Goal: Information Seeking & Learning: Learn about a topic

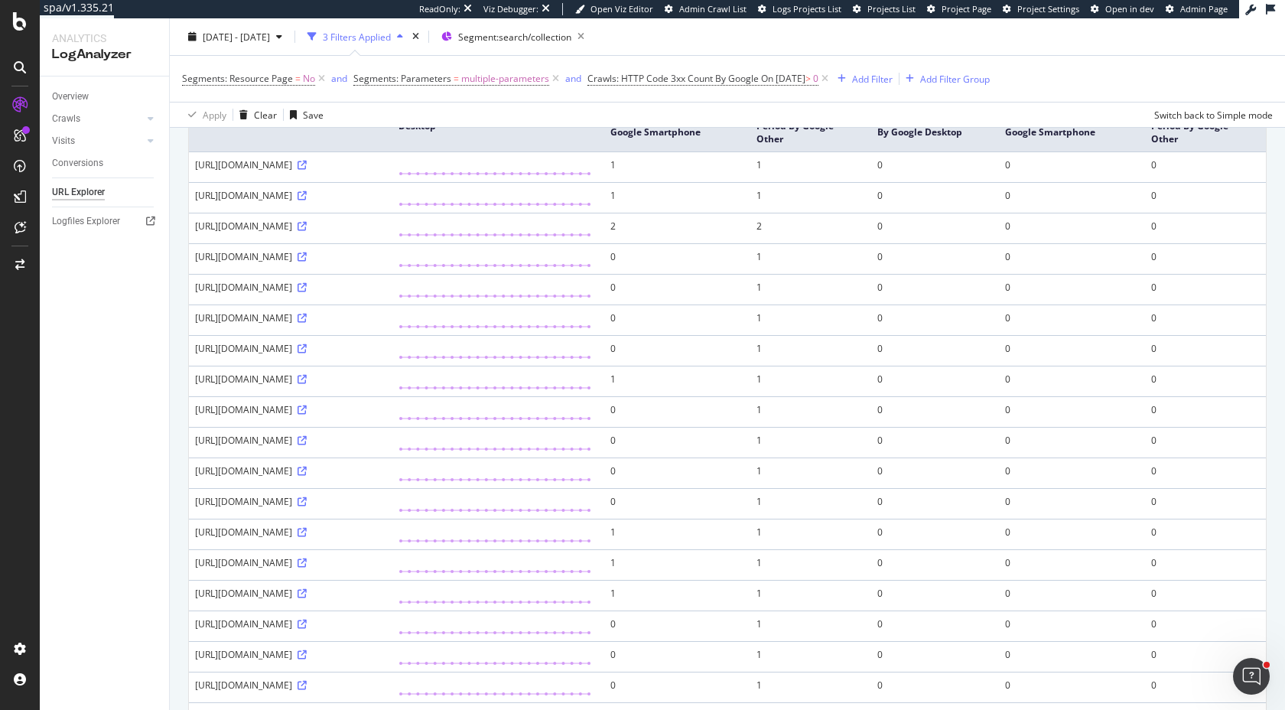
scroll to position [178, 0]
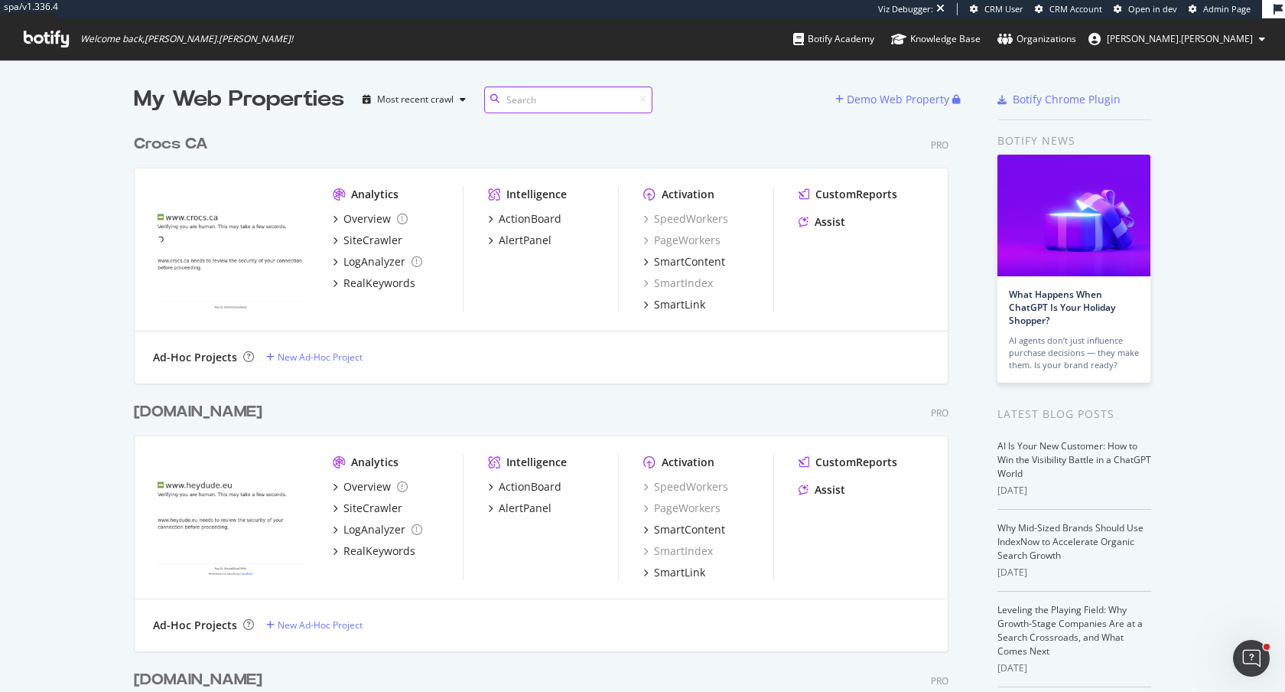
scroll to position [692, 1285]
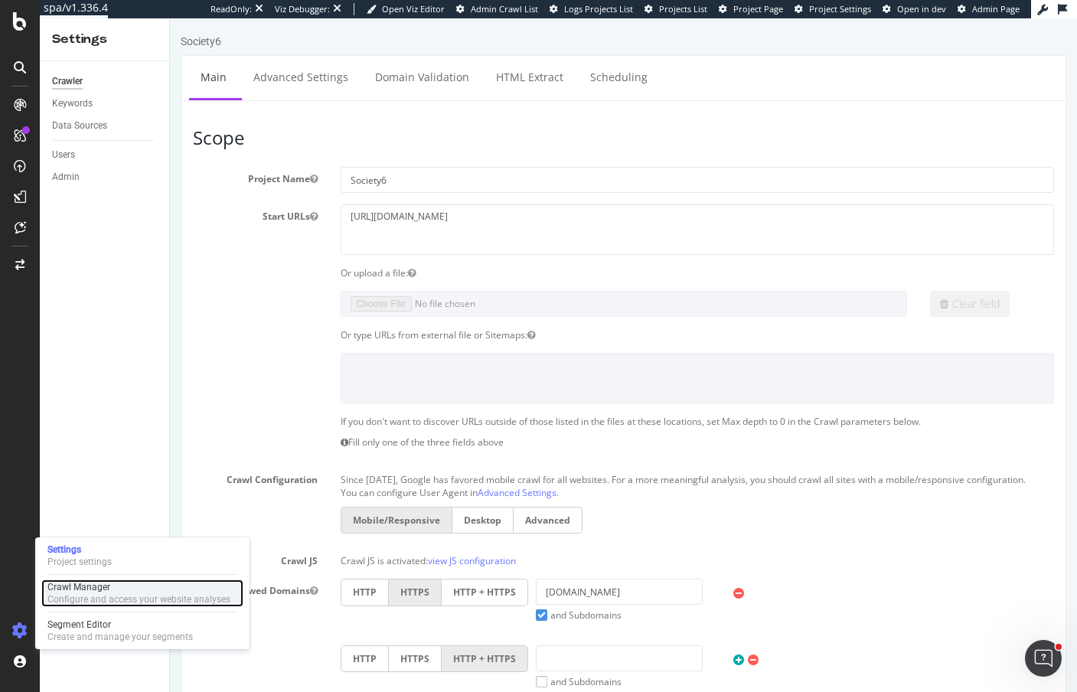
click at [91, 597] on div "Configure and access your website analyses" at bounding box center [138, 599] width 183 height 12
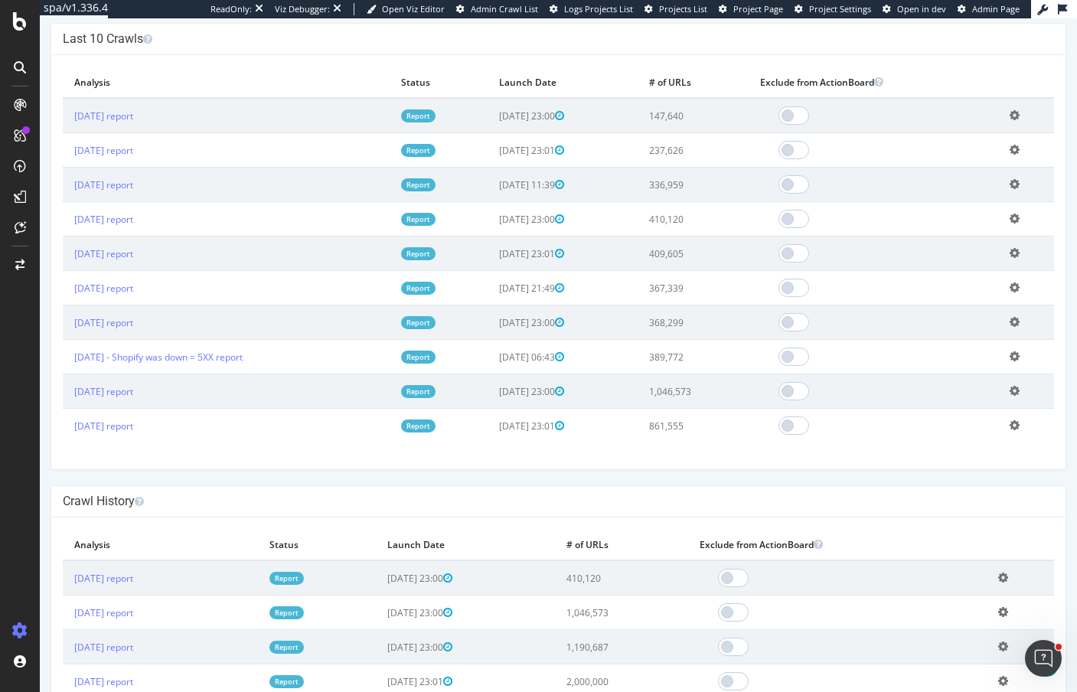
scroll to position [463, 0]
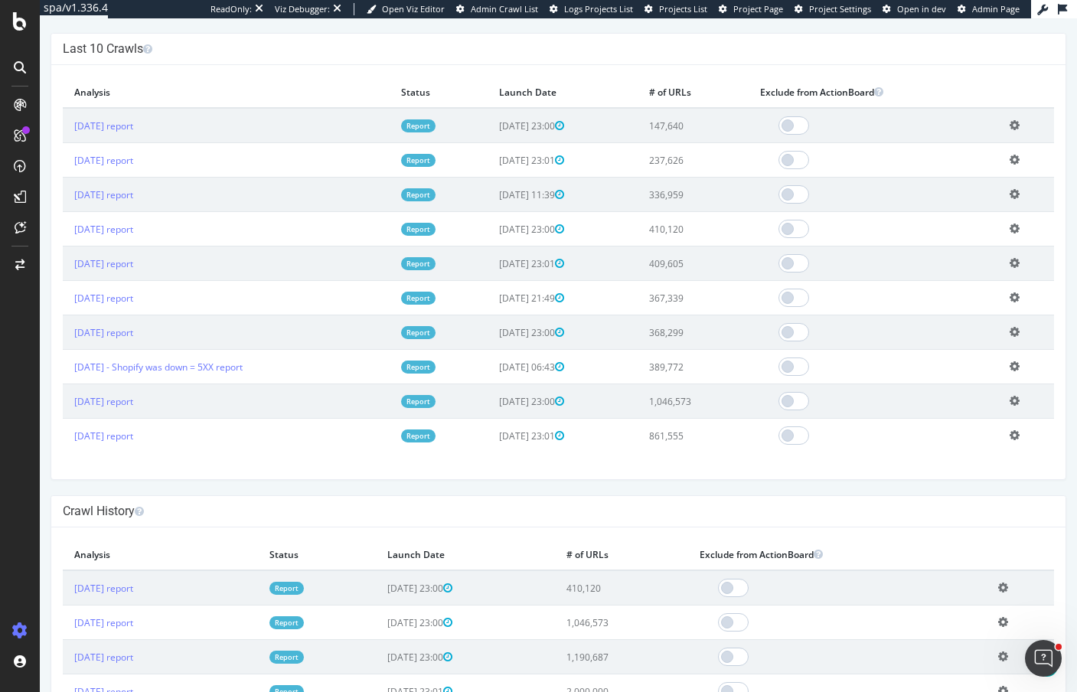
click at [129, 119] on td "[DATE] report" at bounding box center [226, 125] width 327 height 35
click at [129, 121] on link "[DATE] report" at bounding box center [103, 125] width 59 height 13
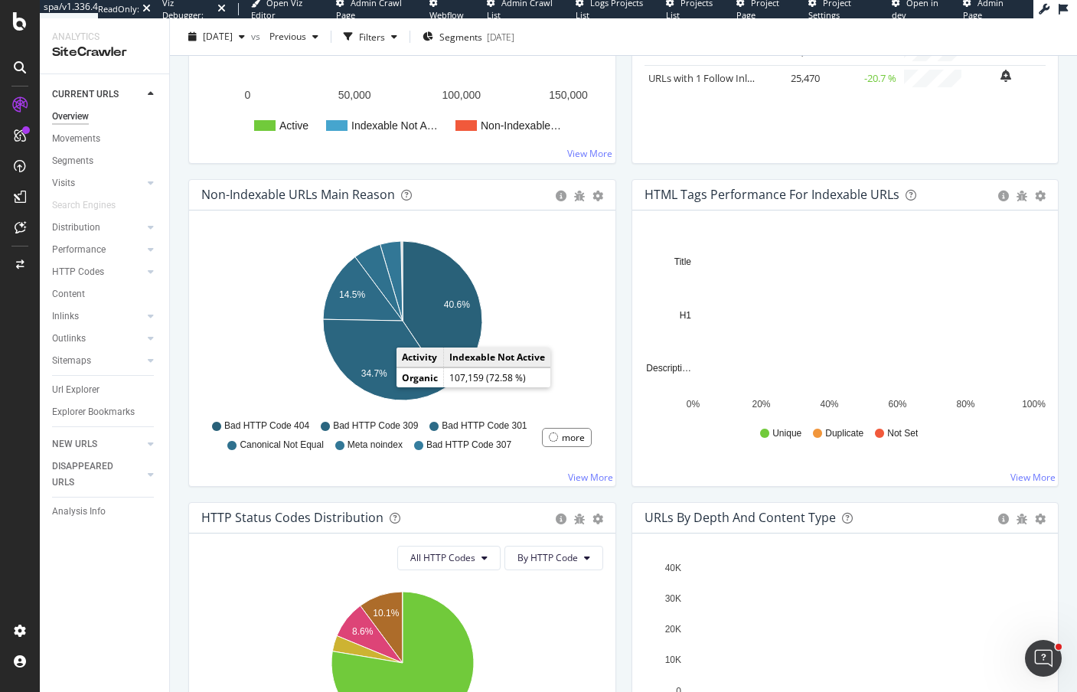
scroll to position [401, 0]
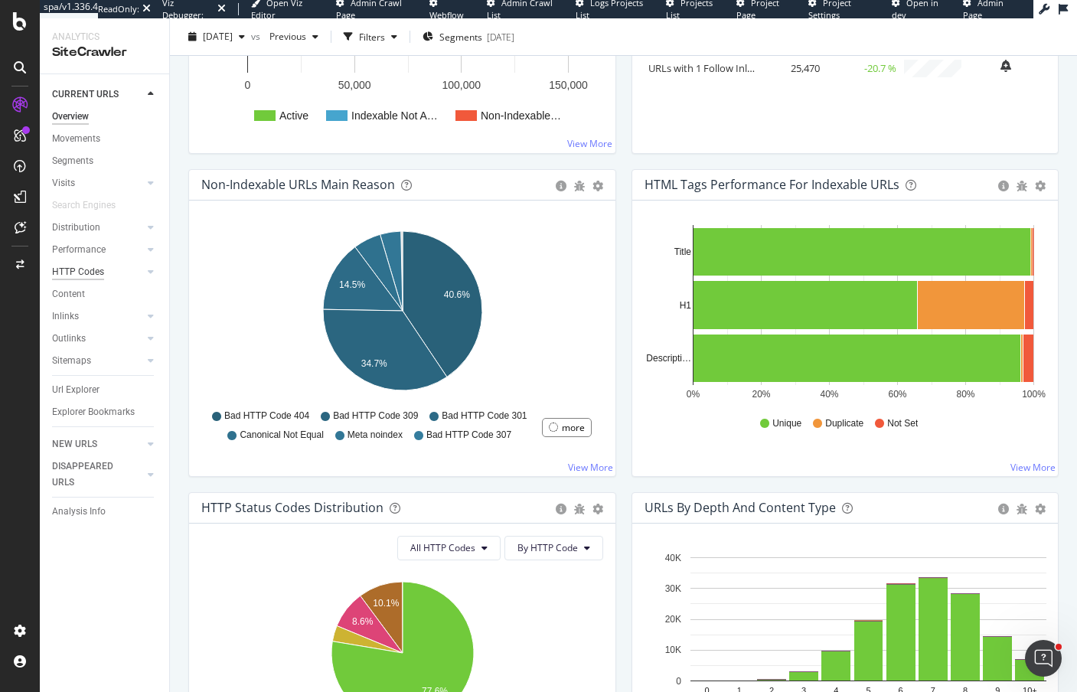
click at [85, 275] on div "HTTP Codes" at bounding box center [78, 272] width 52 height 16
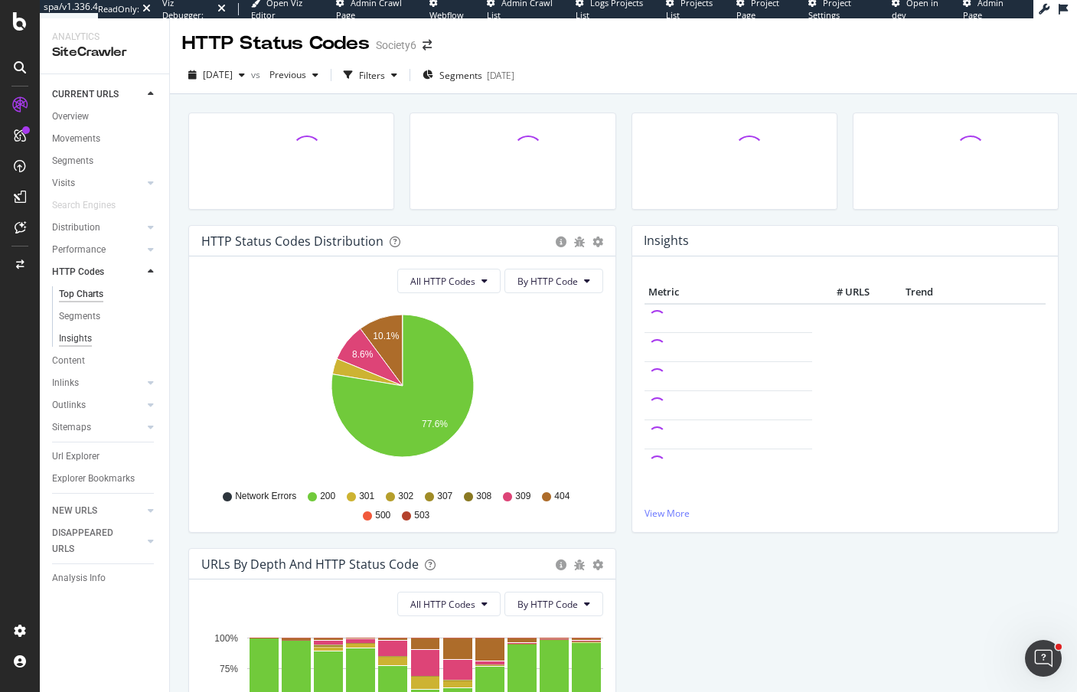
click at [78, 340] on div "Insights" at bounding box center [75, 339] width 33 height 16
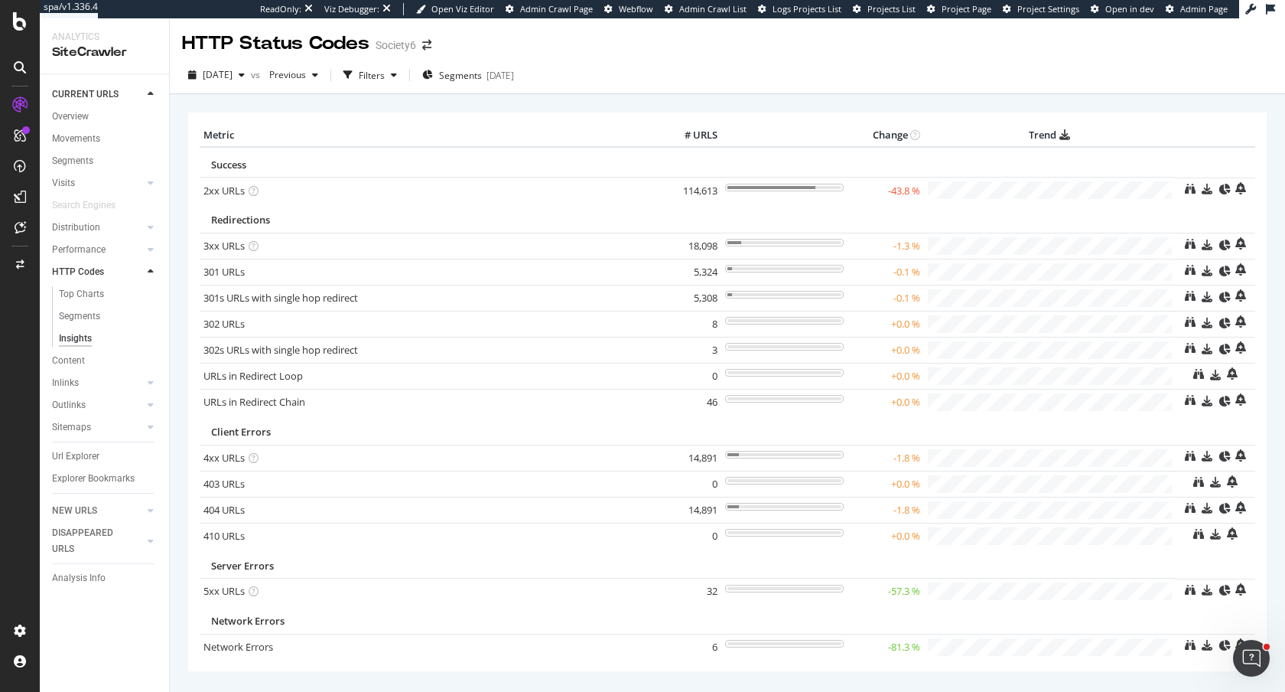
click at [1076, 154] on td "Success" at bounding box center [688, 162] width 976 height 31
click at [233, 73] on span "[DATE]" at bounding box center [218, 74] width 30 height 13
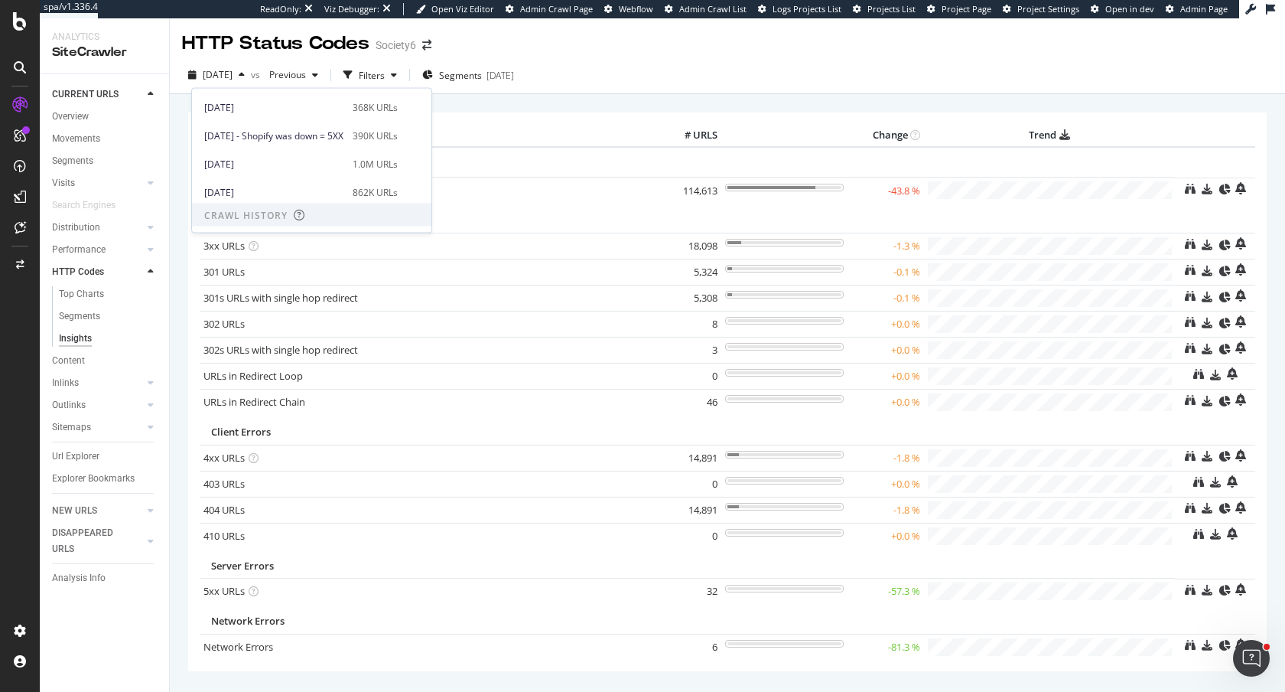
scroll to position [195, 0]
click at [398, 99] on div "368K URLs" at bounding box center [375, 105] width 45 height 14
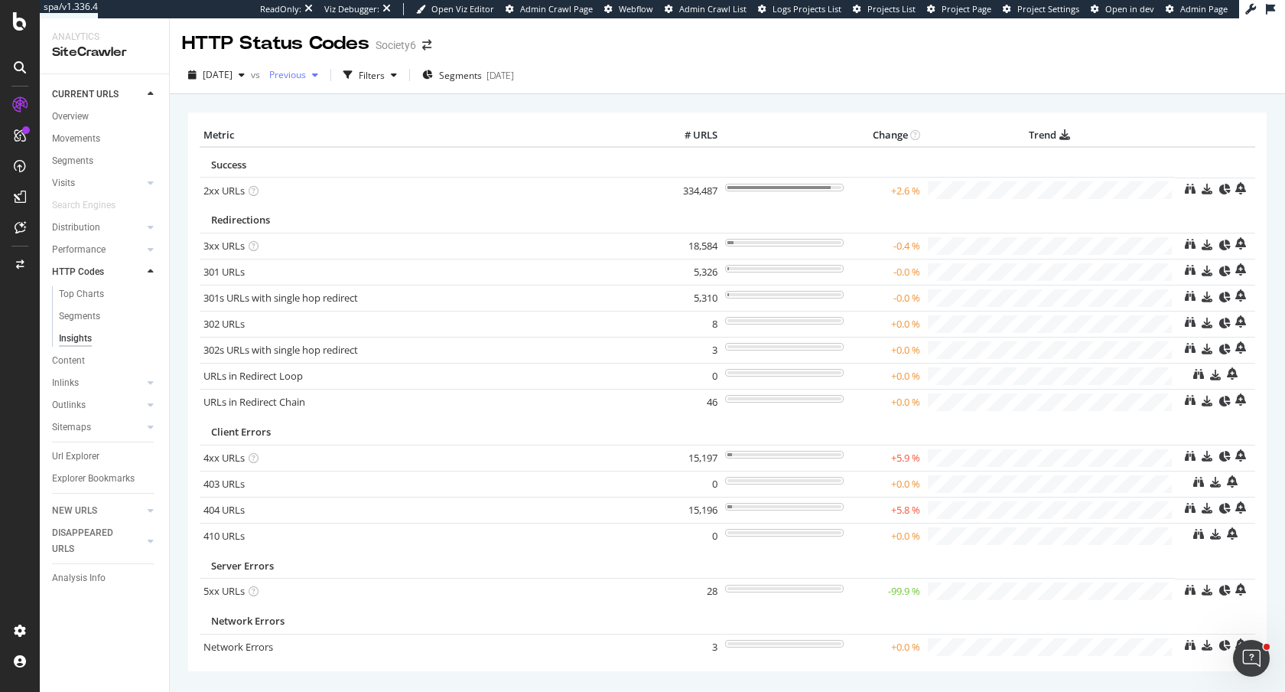
click at [306, 75] on span "Previous" at bounding box center [284, 74] width 43 height 13
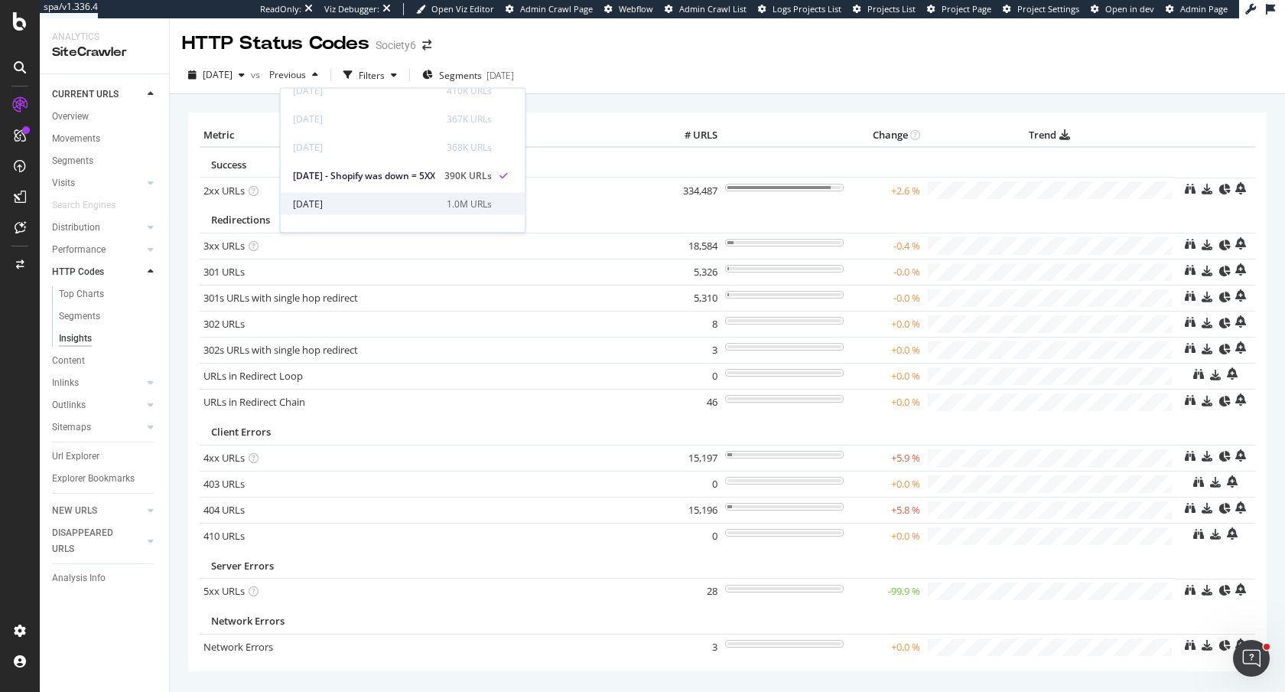
click at [370, 194] on div "[DATE] 1.0M URLs" at bounding box center [403, 204] width 245 height 22
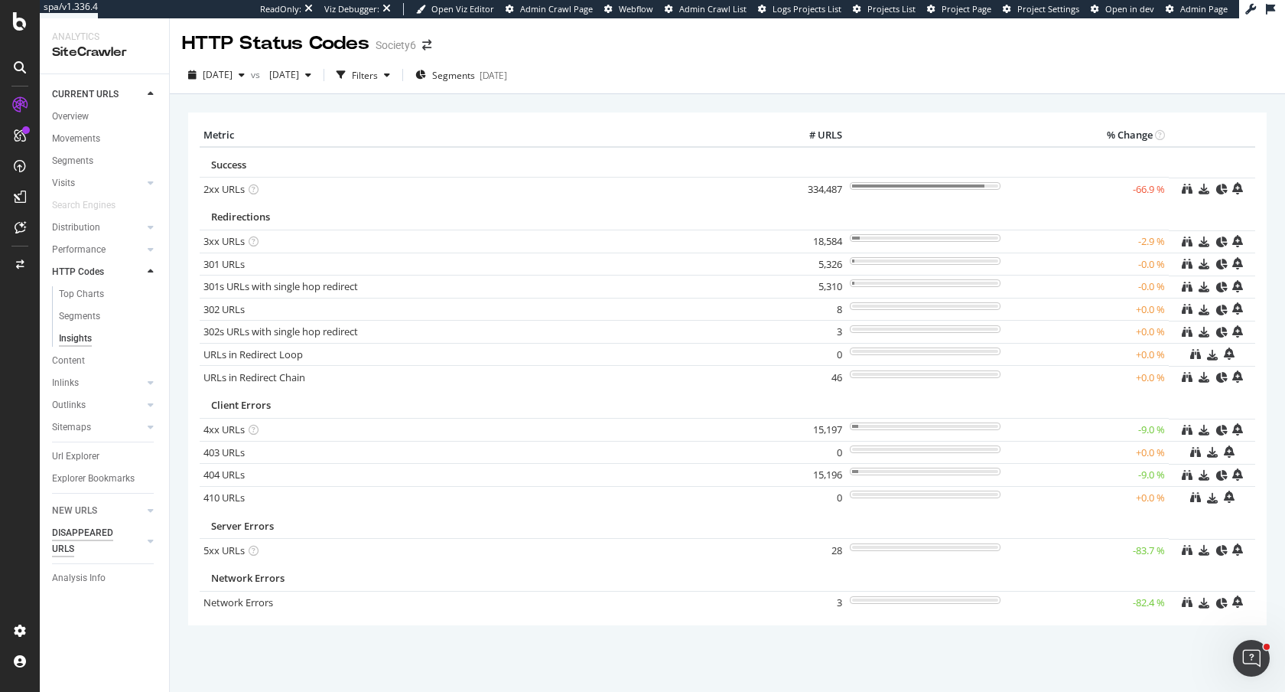
click at [70, 529] on div "DISAPPEARED URLS" at bounding box center [90, 541] width 77 height 32
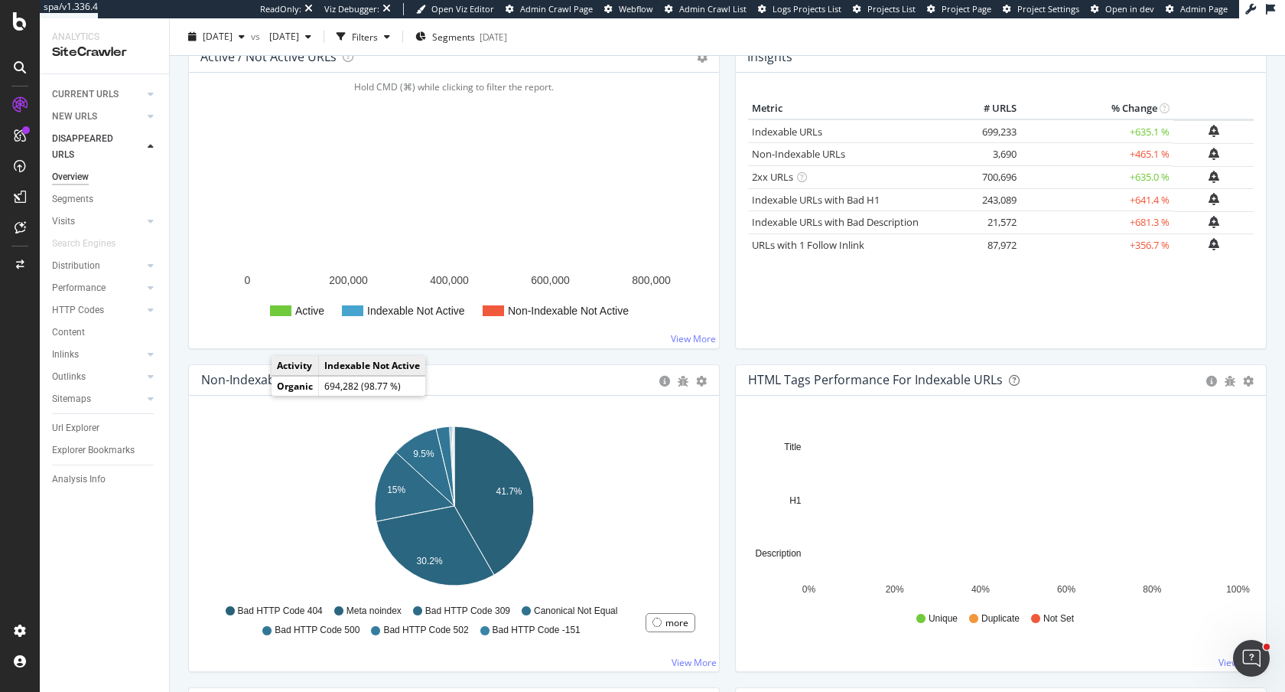
scroll to position [282, 0]
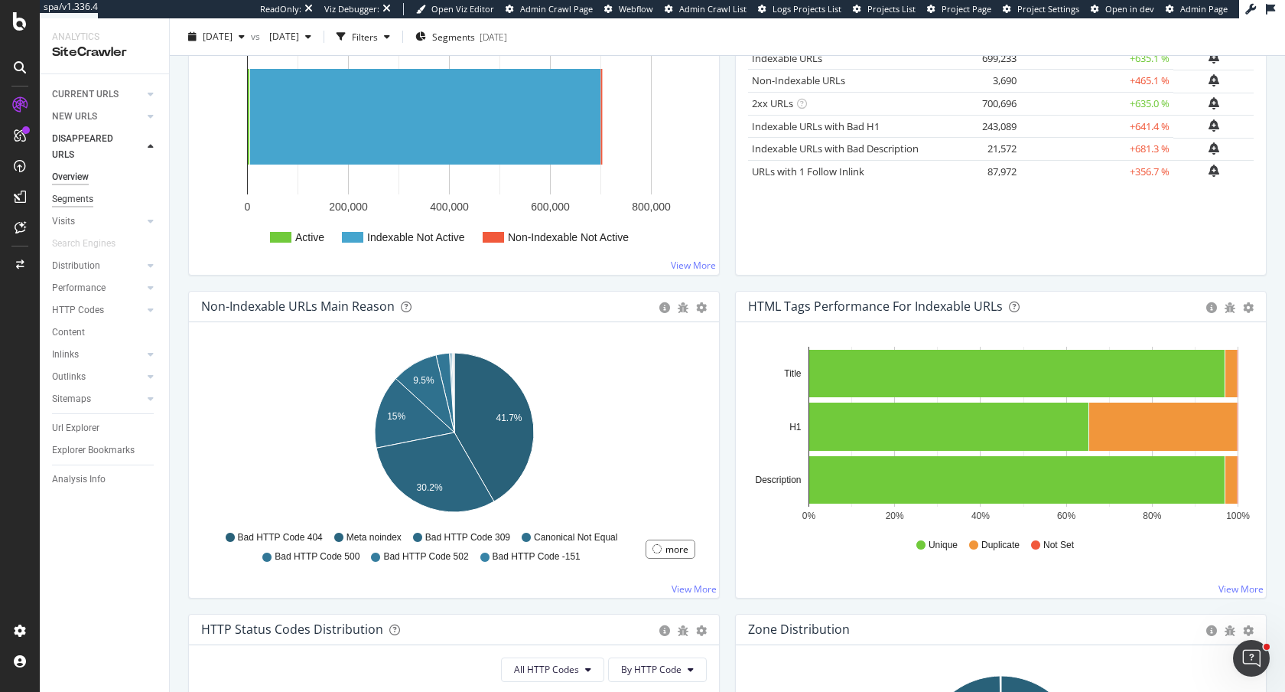
click at [65, 202] on div "Segments" at bounding box center [72, 199] width 41 height 16
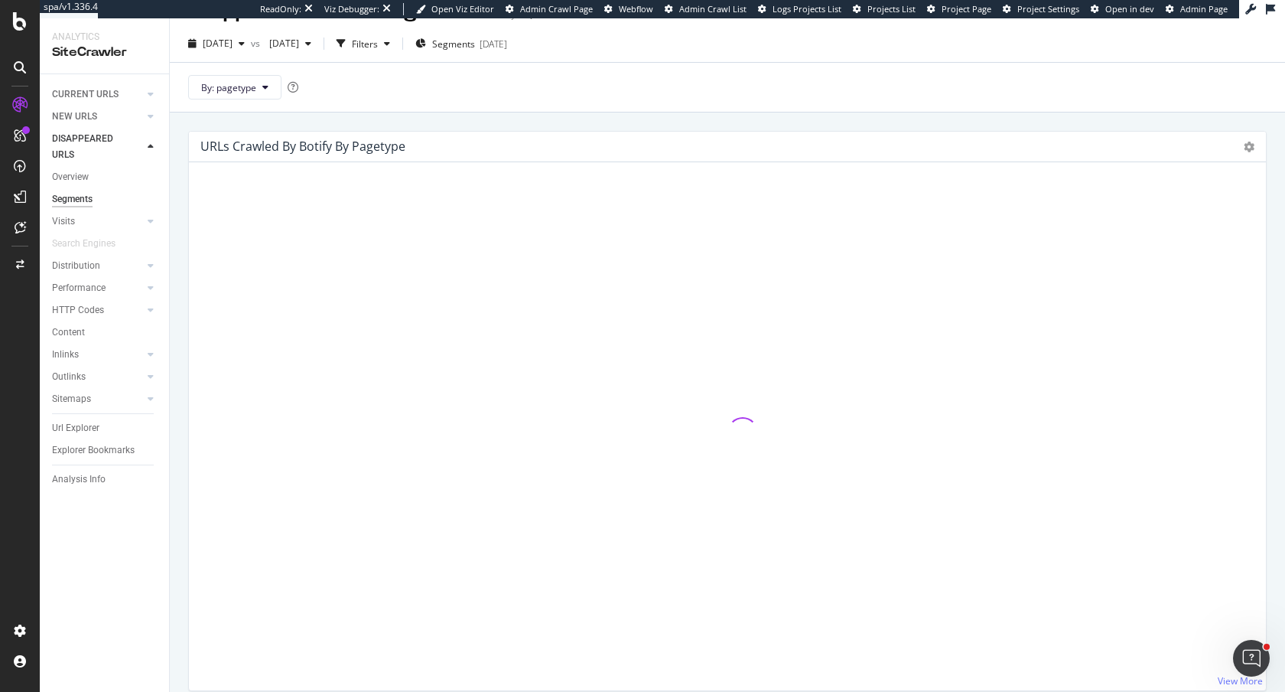
scroll to position [37, 0]
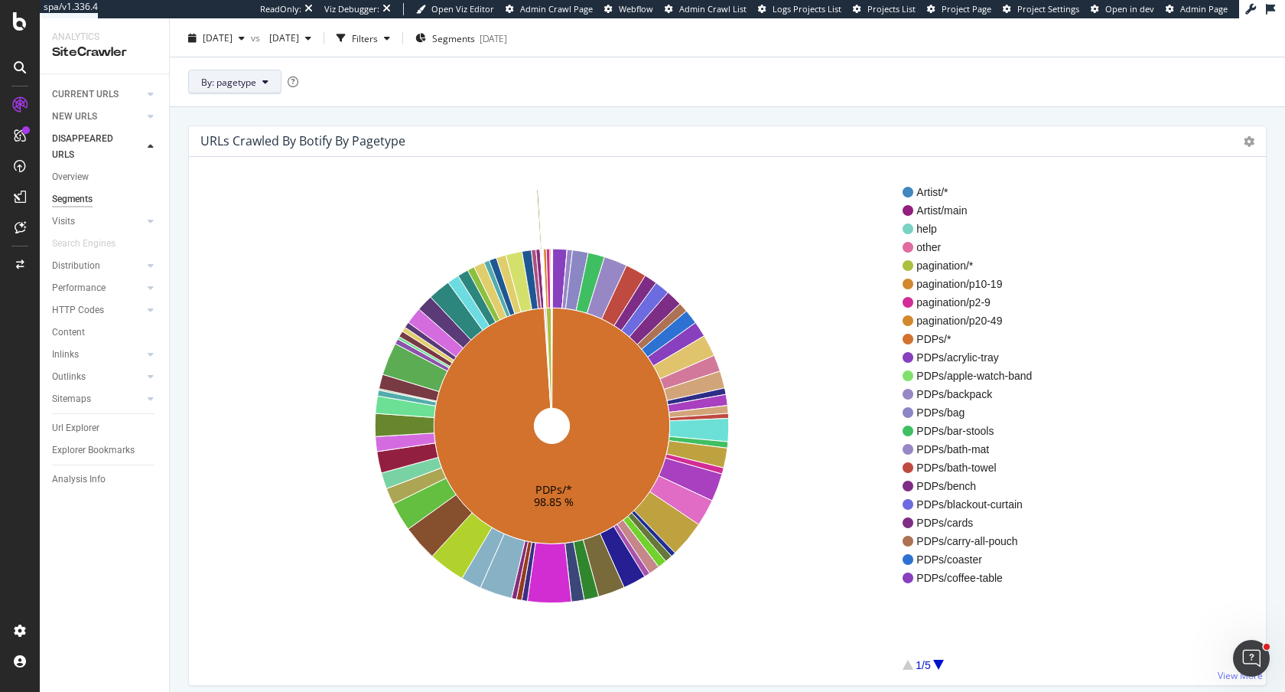
click at [269, 86] on button "By: pagetype" at bounding box center [234, 82] width 93 height 24
click at [258, 164] on span "params" at bounding box center [283, 165] width 165 height 14
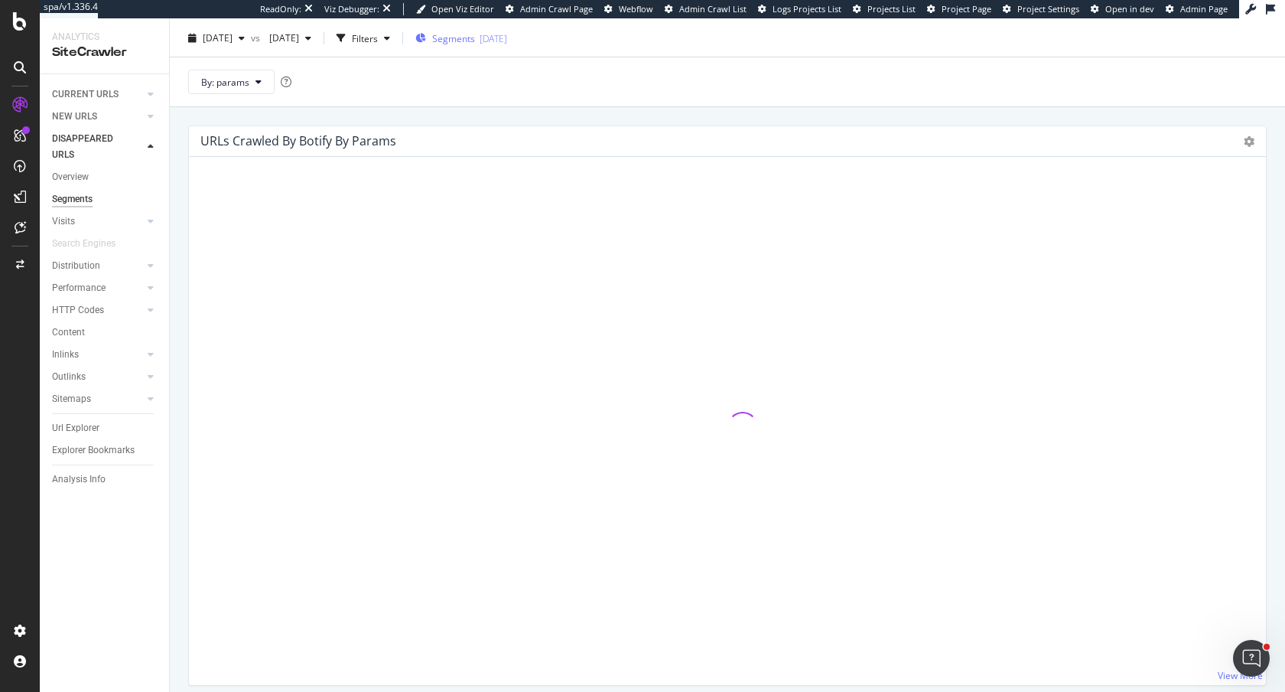
click at [507, 31] on div "Segments [DATE]" at bounding box center [461, 38] width 92 height 23
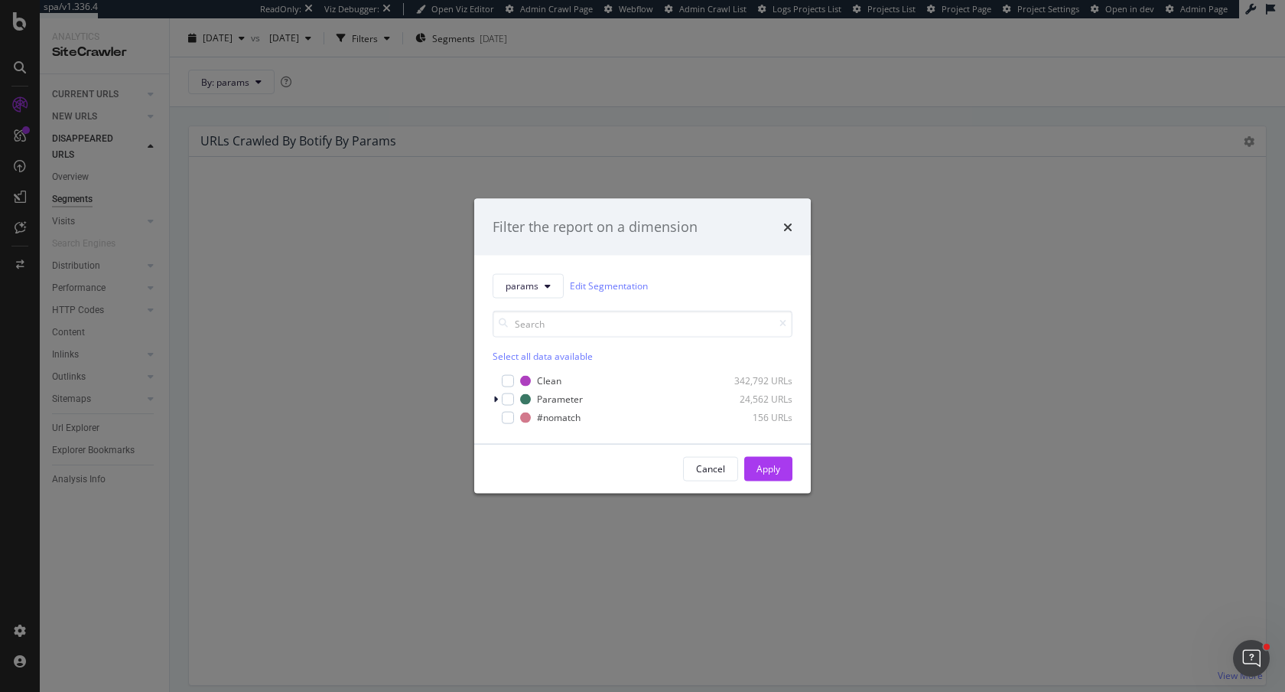
click at [492, 399] on div "params Edit Segmentation Select all data available Clean 342,792 URLs Parameter…" at bounding box center [642, 349] width 337 height 188
click at [494, 399] on icon "modal" at bounding box center [496, 398] width 5 height 9
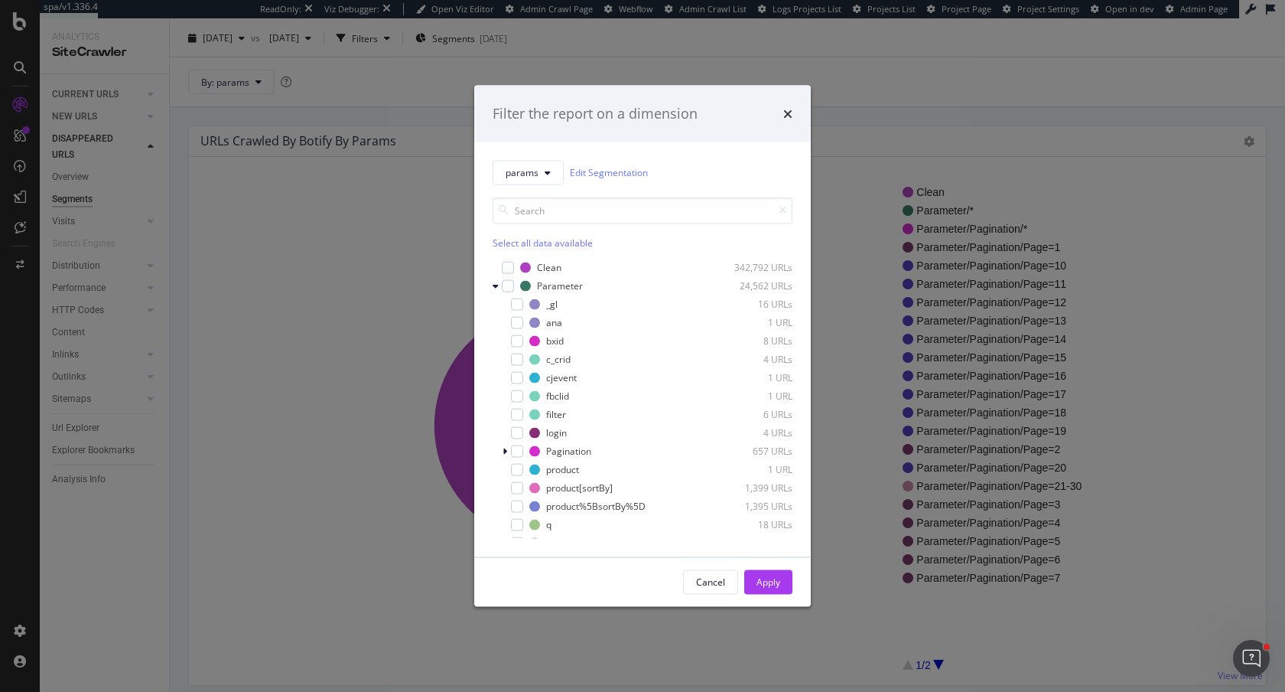
click at [782, 122] on div "Filter the report on a dimension" at bounding box center [643, 114] width 300 height 20
click at [785, 115] on icon "times" at bounding box center [787, 113] width 9 height 12
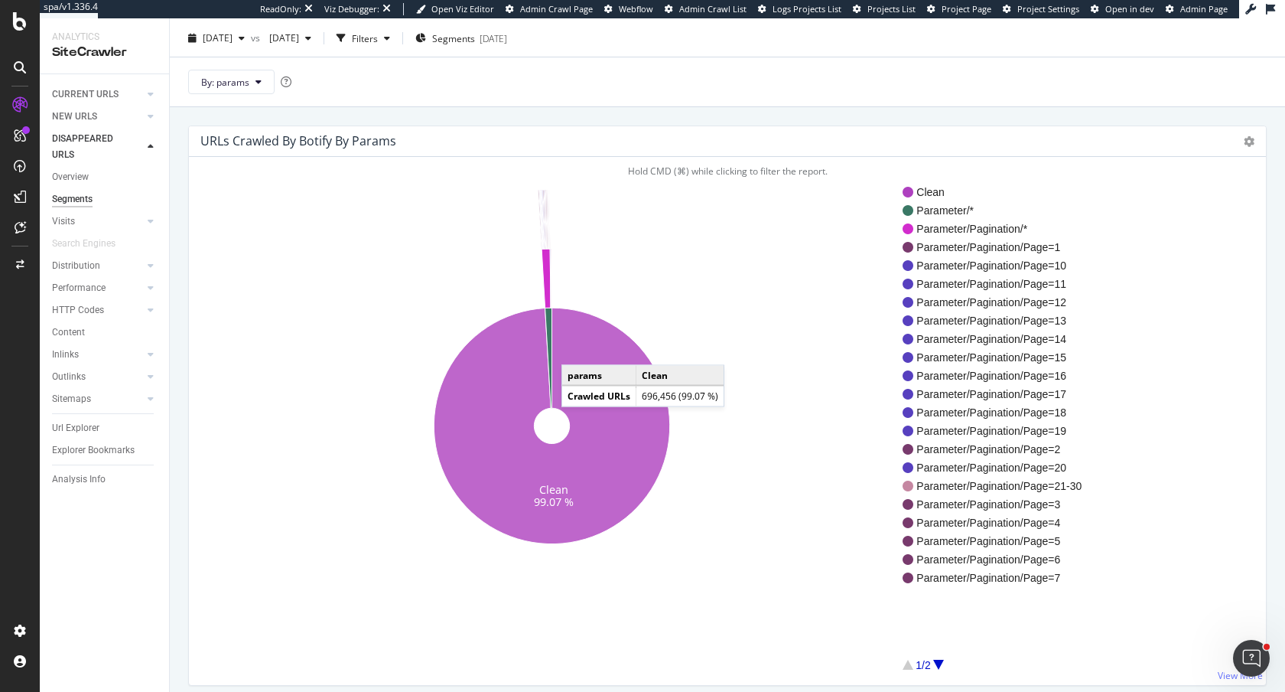
click at [577, 350] on icon at bounding box center [552, 426] width 236 height 236
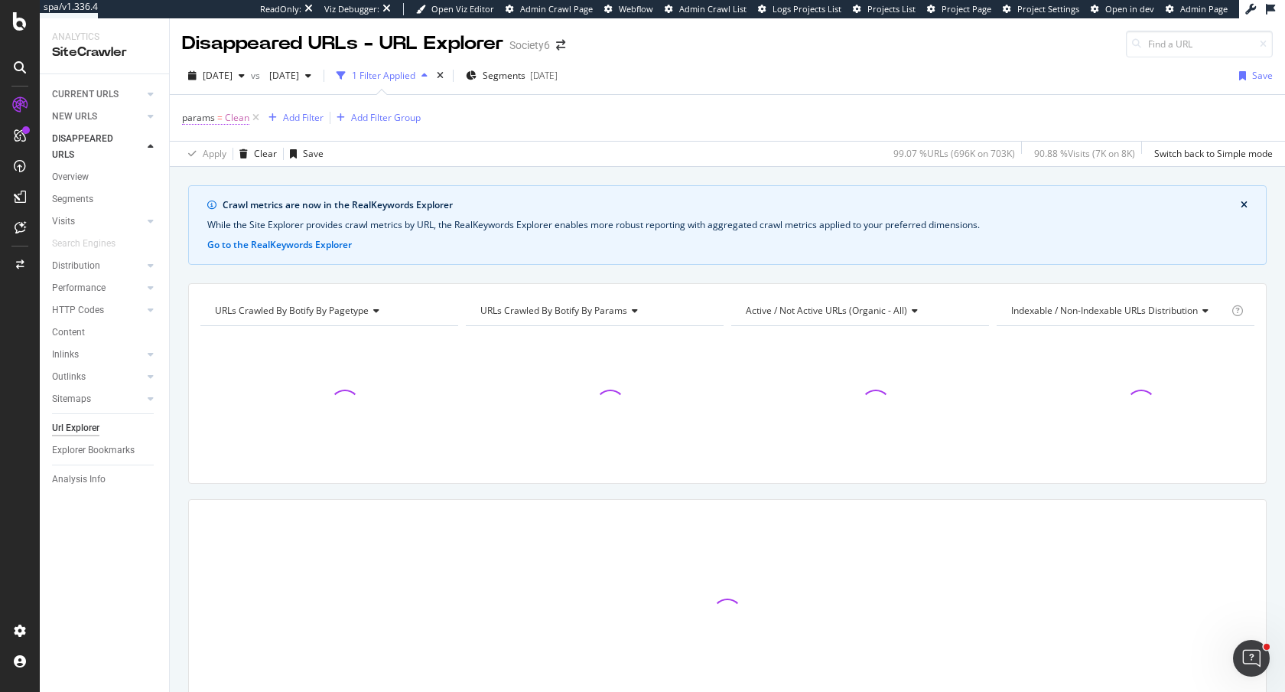
click at [232, 123] on span "Clean" at bounding box center [237, 117] width 24 height 21
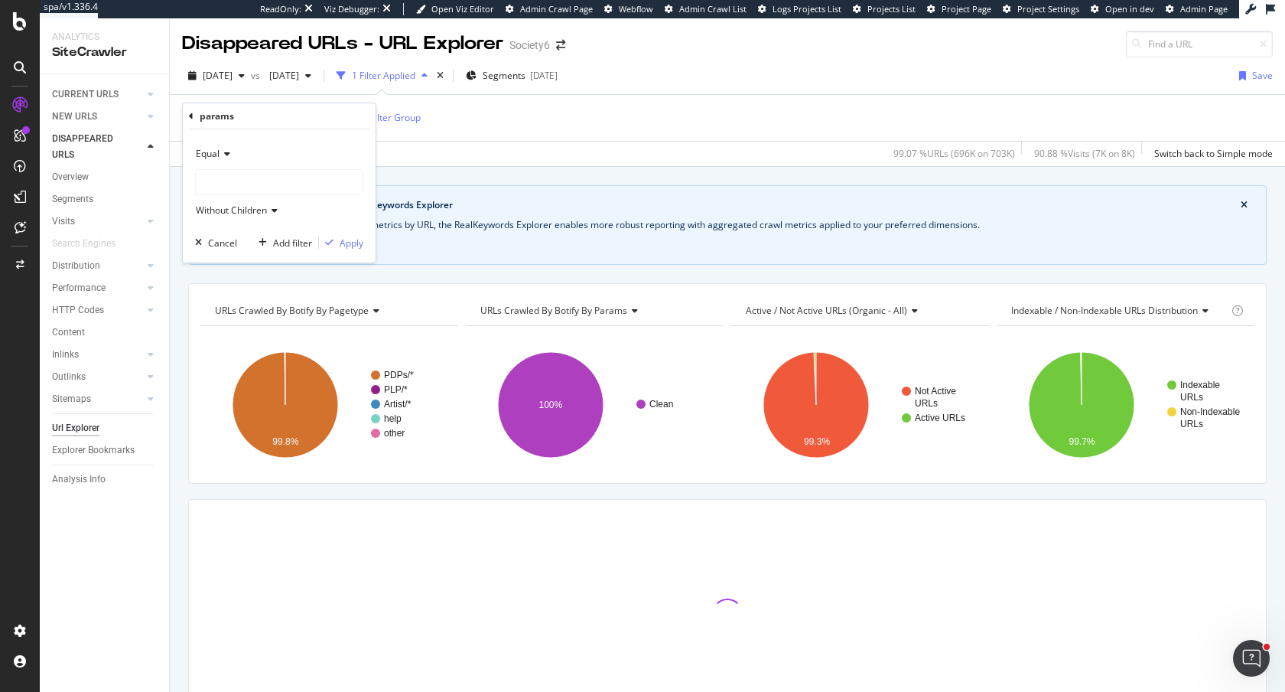
click at [238, 189] on div at bounding box center [279, 182] width 167 height 24
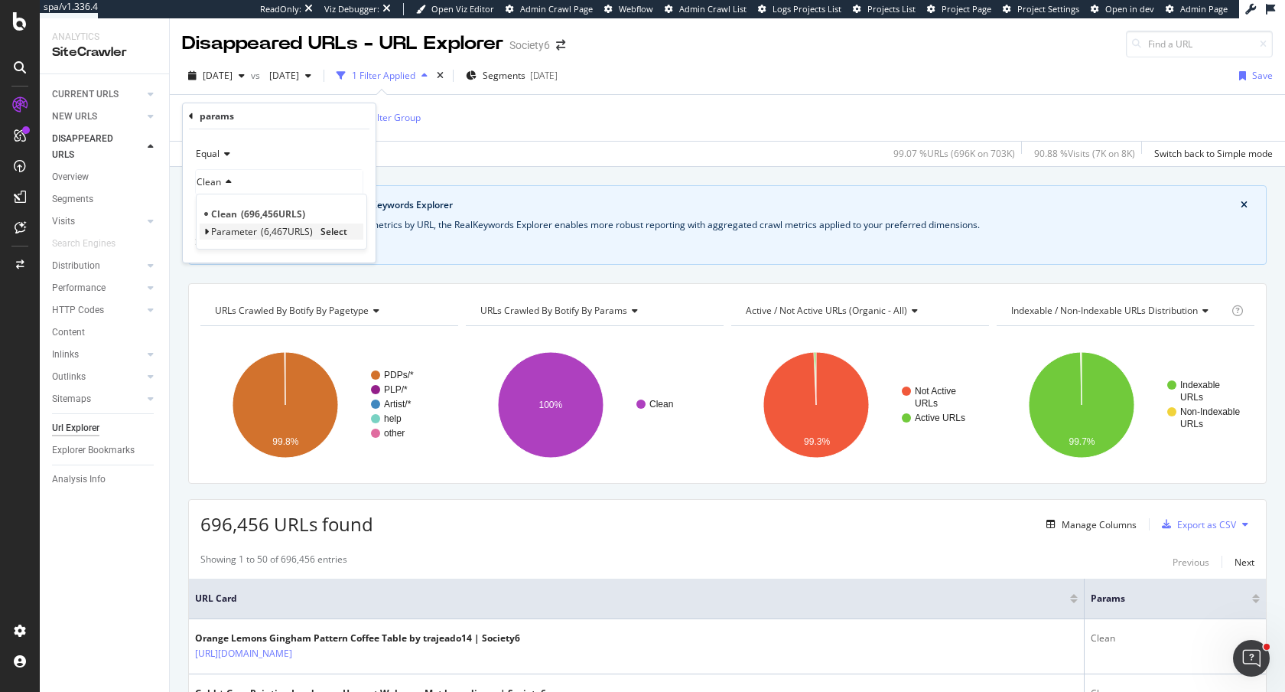
click at [274, 235] on span "6,467 URLS" at bounding box center [287, 231] width 52 height 13
click at [338, 247] on span "Select" at bounding box center [340, 247] width 27 height 13
click at [340, 248] on div "Apply" at bounding box center [352, 242] width 24 height 13
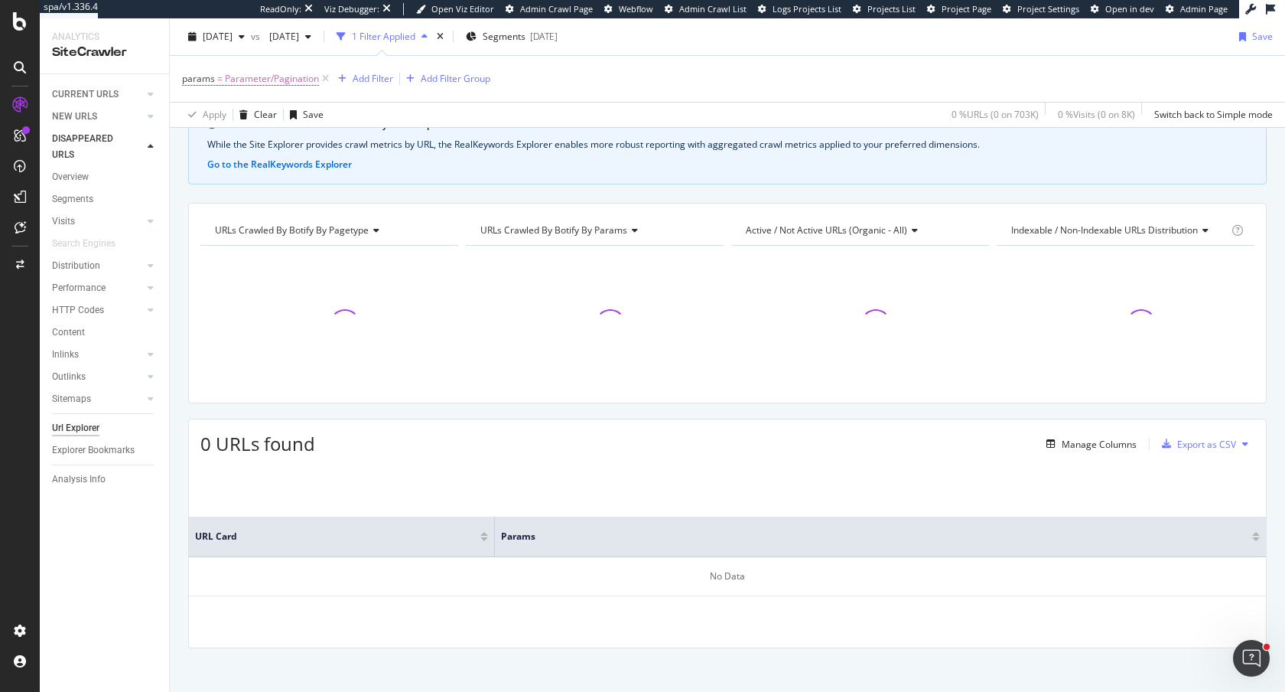
scroll to position [90, 0]
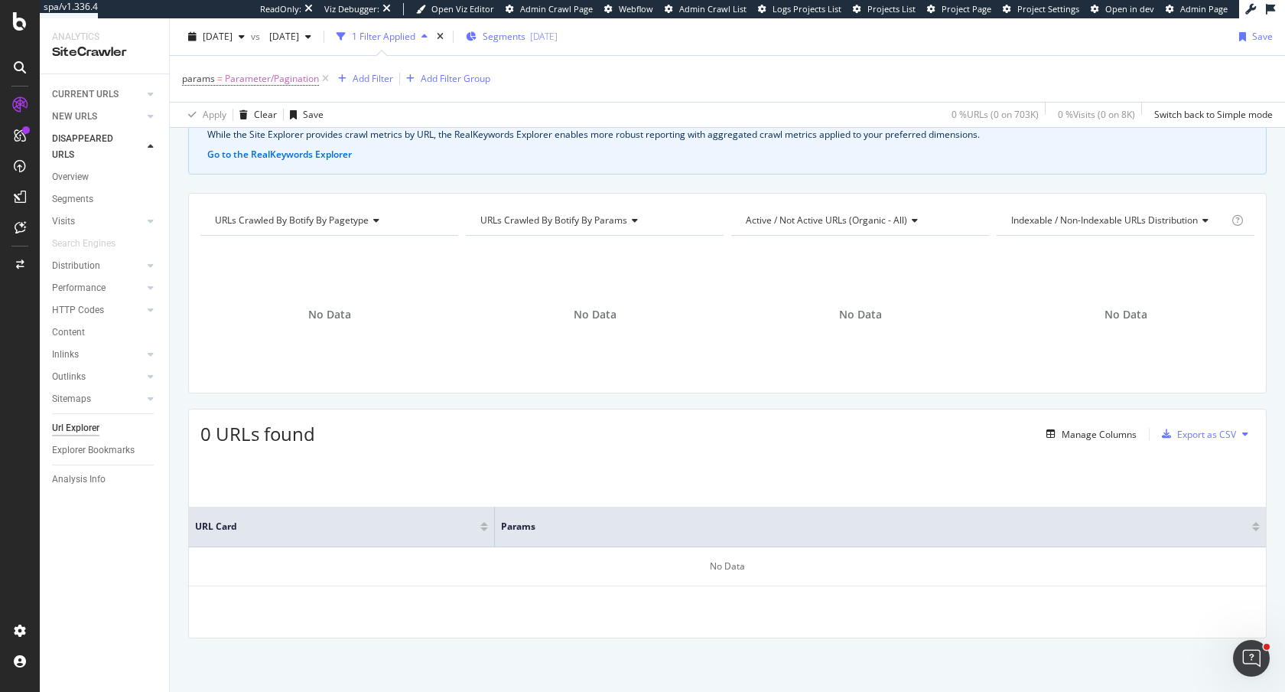
click at [558, 41] on div "[DATE]" at bounding box center [544, 36] width 28 height 13
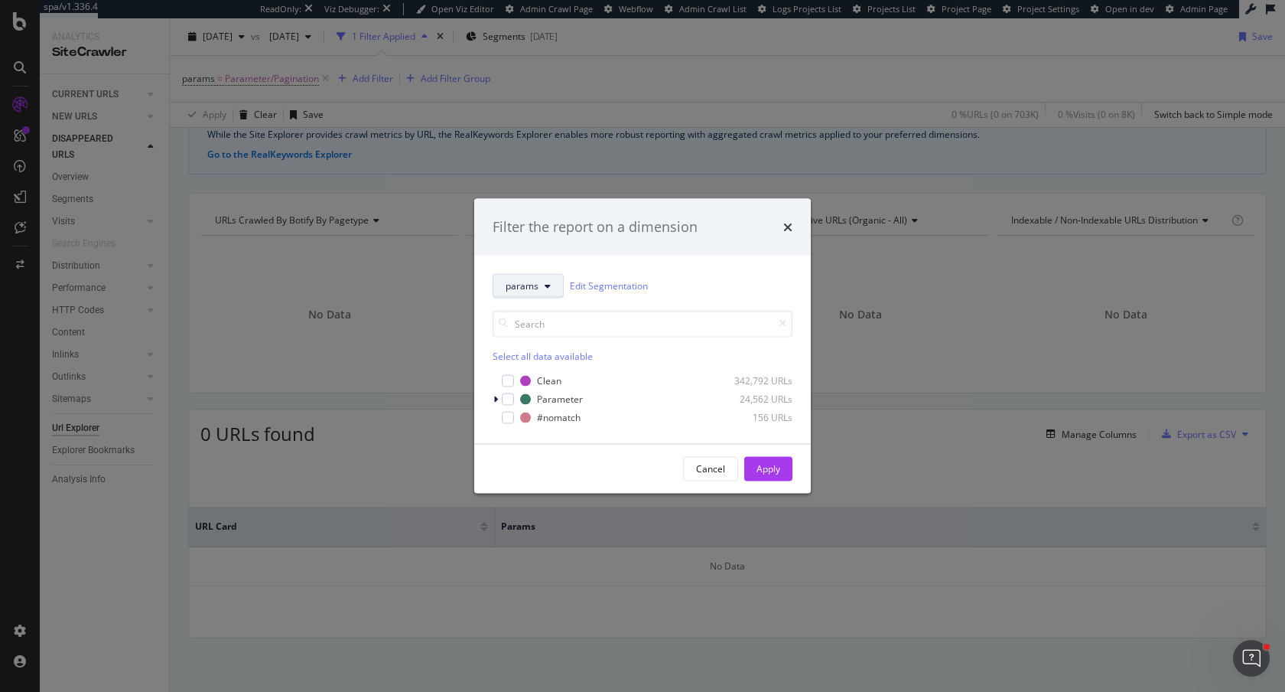
click at [545, 288] on icon "modal" at bounding box center [548, 285] width 6 height 9
click at [538, 373] on span "params" at bounding box center [555, 369] width 99 height 14
click at [499, 399] on div "modal" at bounding box center [497, 398] width 9 height 15
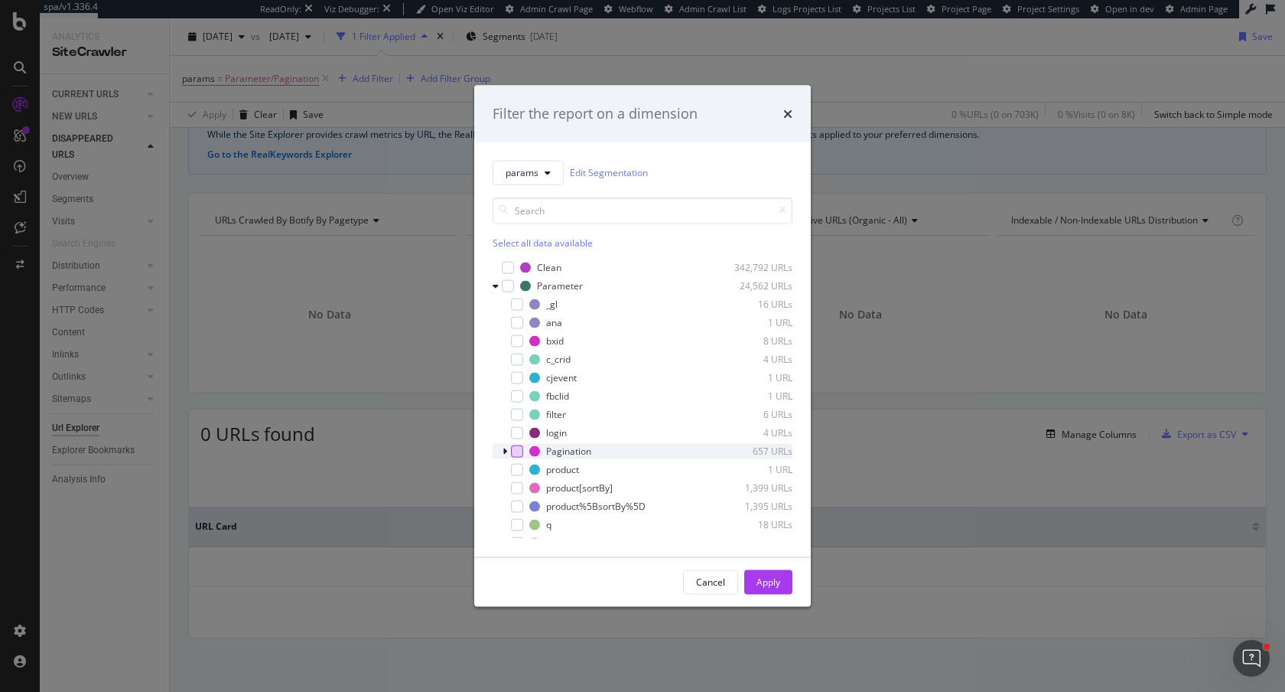
click at [515, 451] on div "modal" at bounding box center [517, 451] width 12 height 12
click at [766, 580] on div "Apply" at bounding box center [769, 581] width 24 height 13
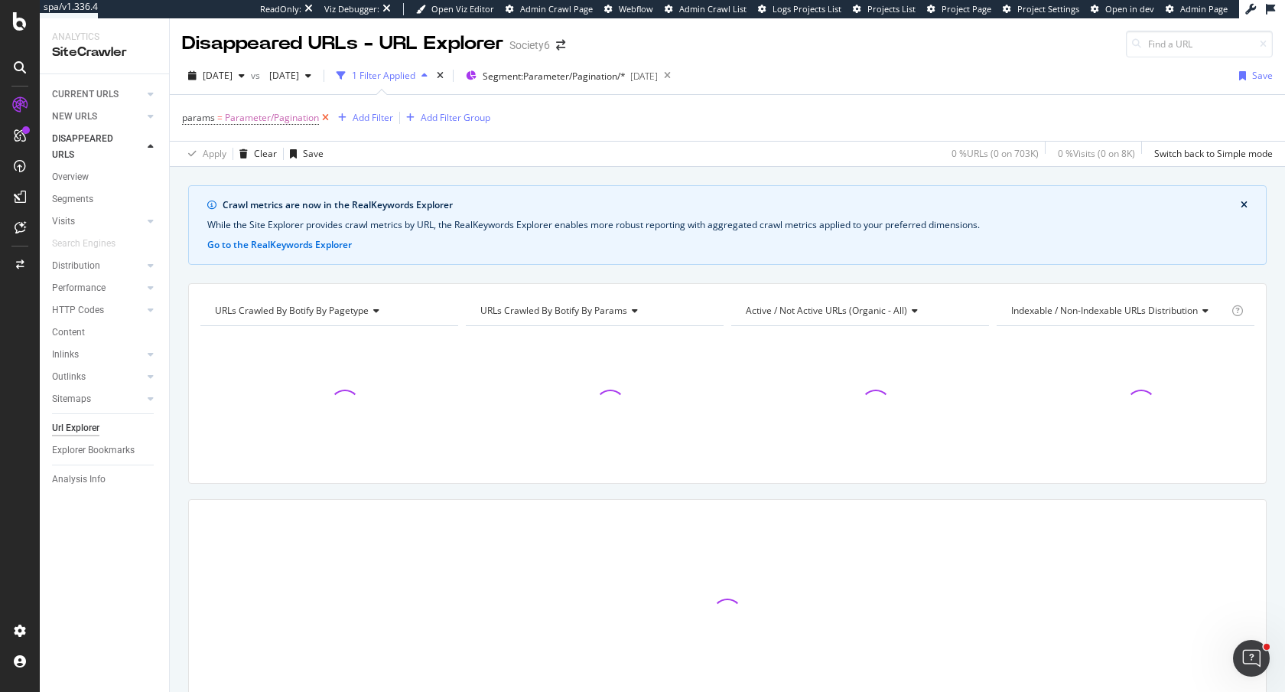
click at [321, 115] on icon at bounding box center [325, 117] width 13 height 15
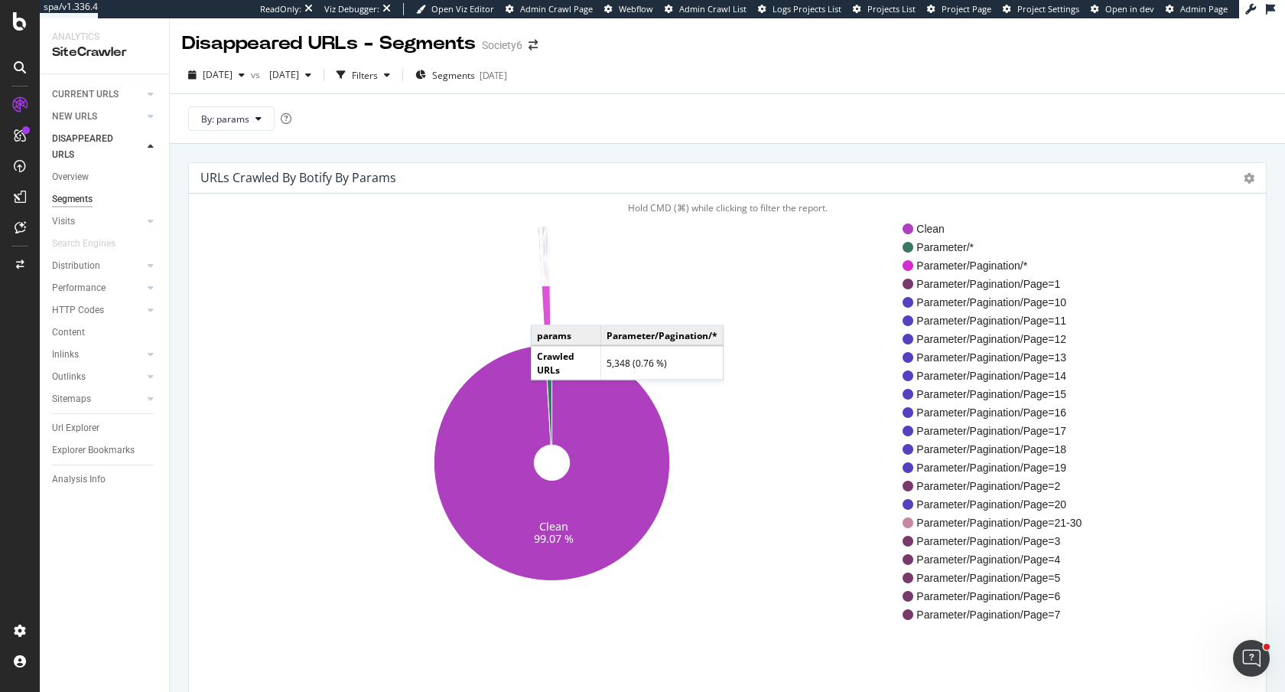
drag, startPoint x: 549, startPoint y: 357, endPoint x: 546, endPoint y: 310, distance: 47.5
click at [546, 310] on g "Clean 99.07 %" at bounding box center [552, 403] width 236 height 354
click at [546, 310] on icon at bounding box center [546, 314] width 9 height 59
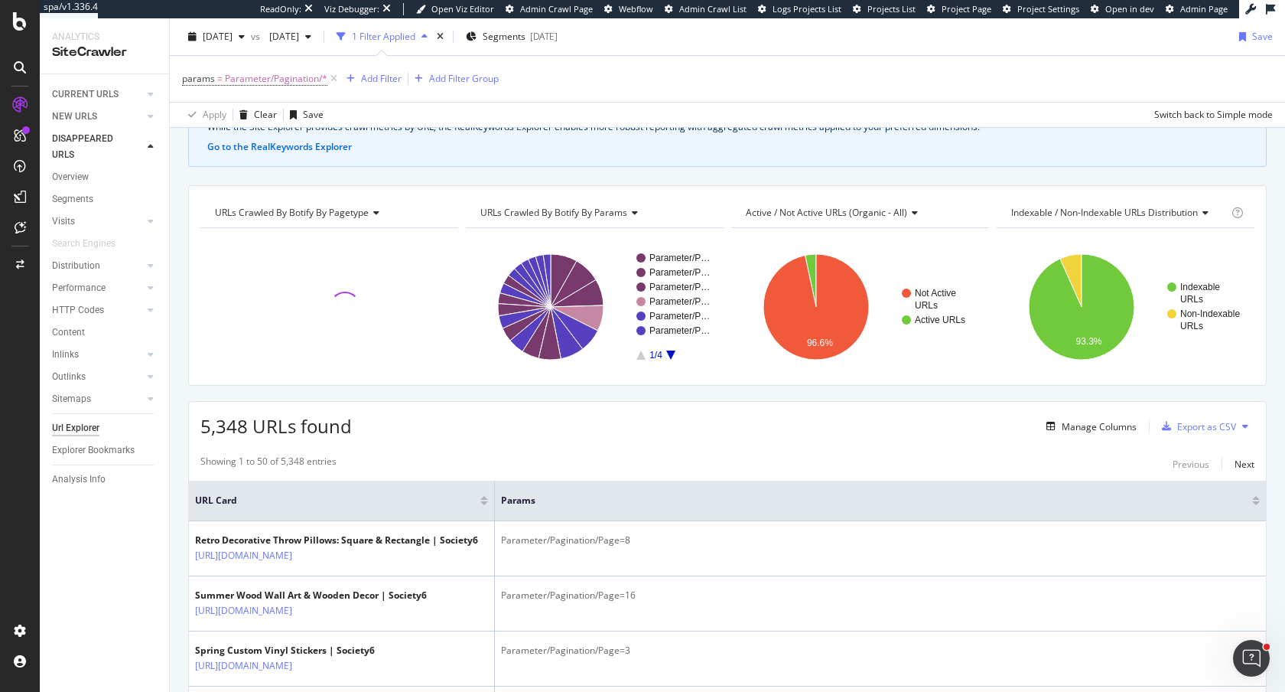
scroll to position [120, 0]
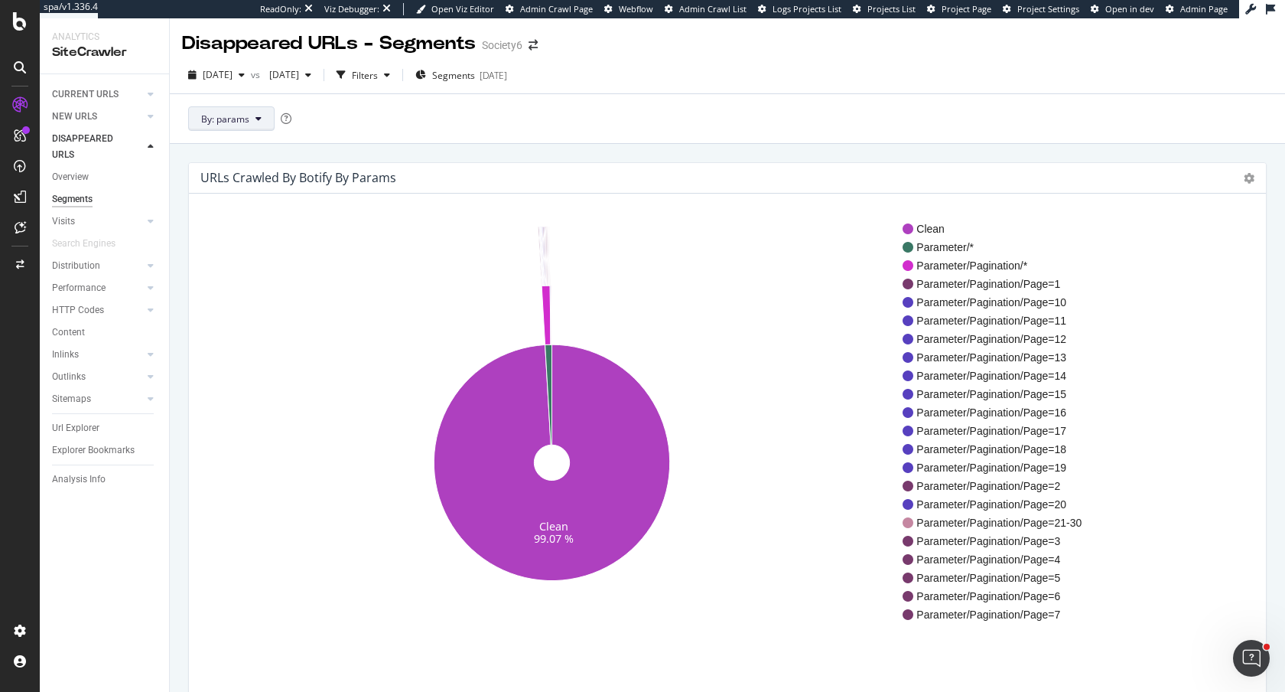
click at [243, 129] on button "By: params" at bounding box center [231, 118] width 86 height 24
click at [226, 173] on span "pagetype" at bounding box center [283, 174] width 165 height 14
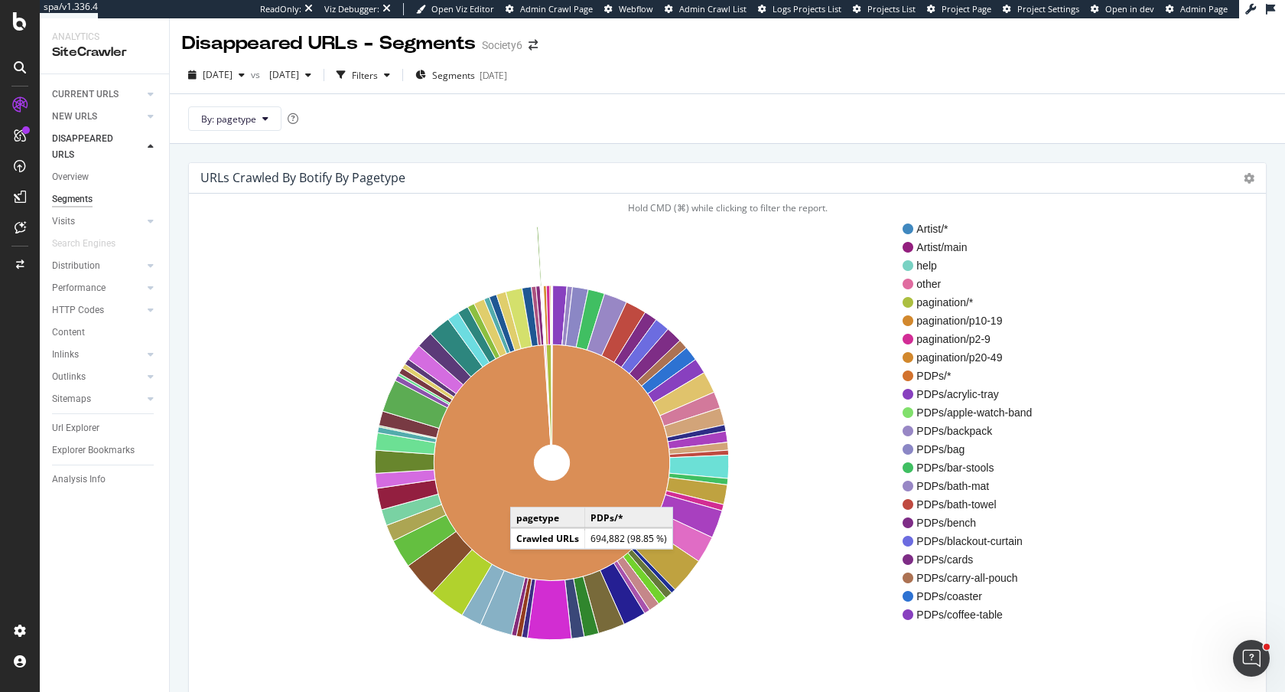
click at [526, 492] on icon at bounding box center [552, 462] width 236 height 236
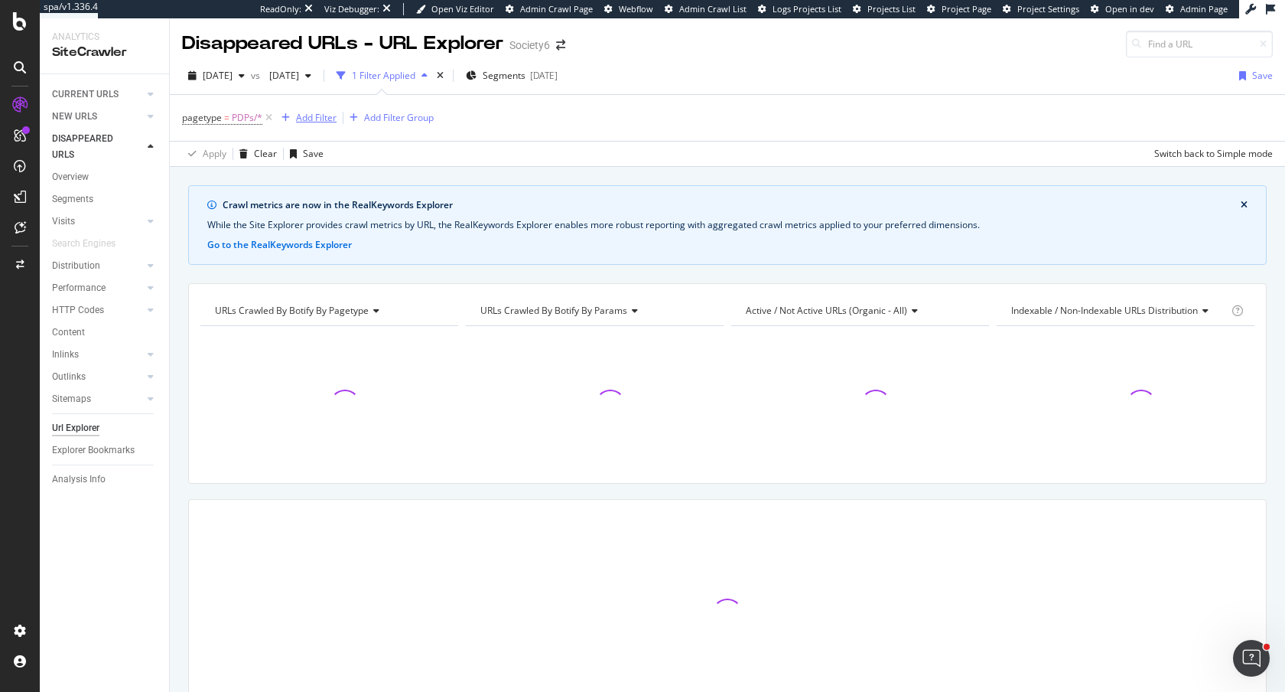
click at [305, 119] on div "Add Filter" at bounding box center [316, 117] width 41 height 13
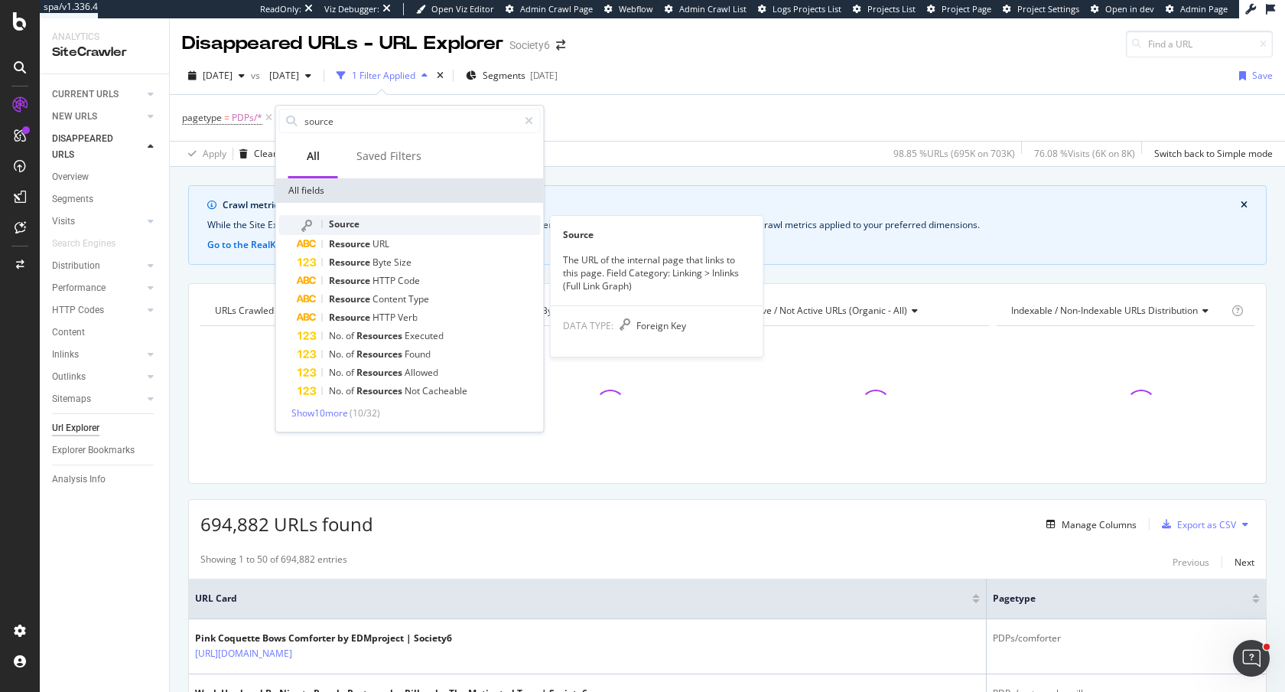
type input "source"
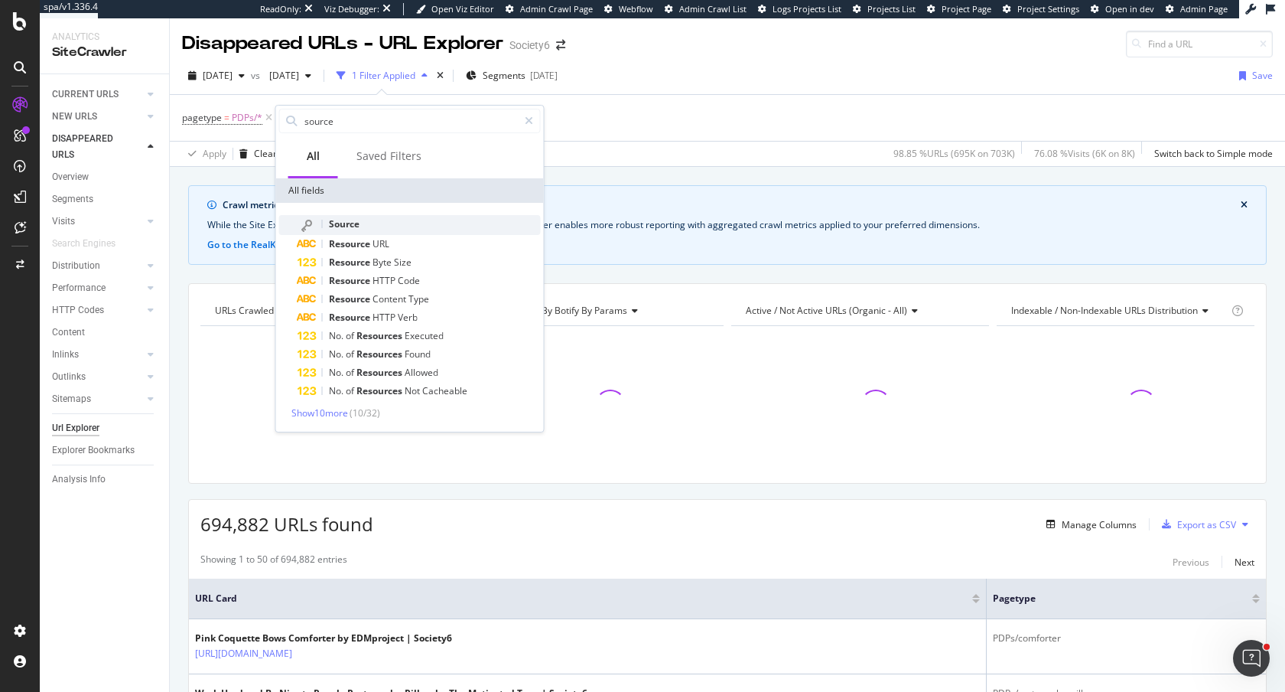
click at [370, 228] on div "Source" at bounding box center [419, 225] width 243 height 20
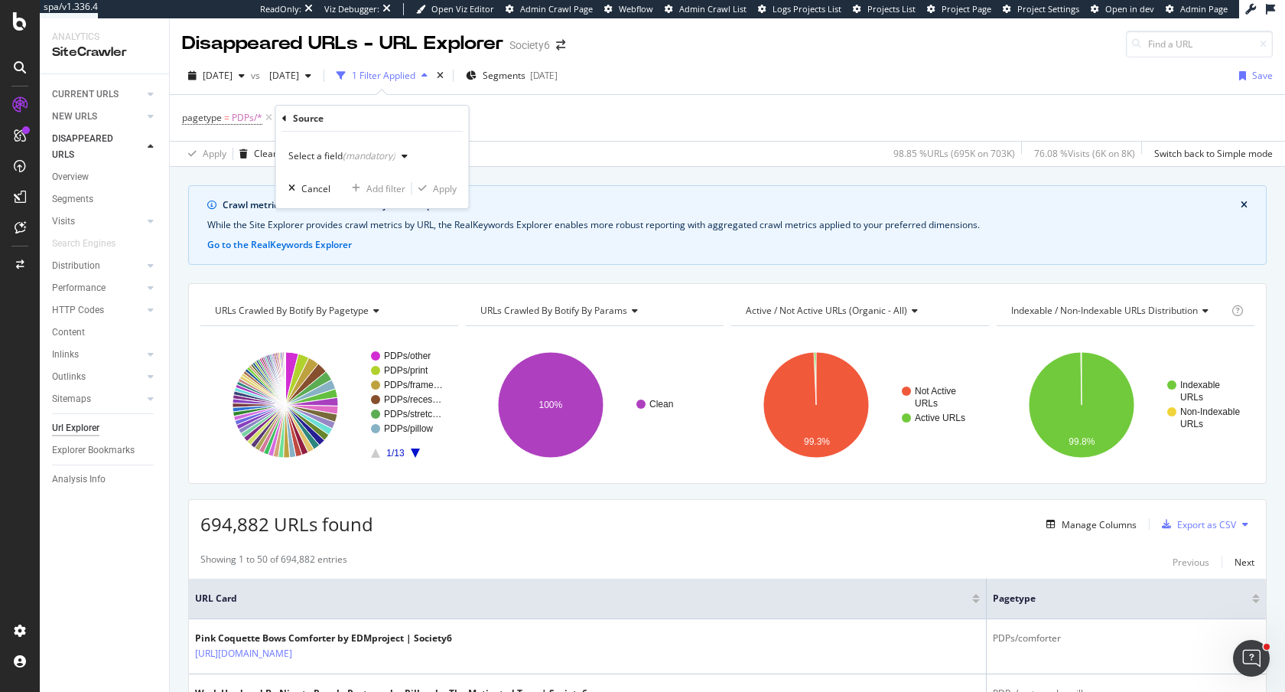
click at [368, 162] on div "Select a field (mandatory)" at bounding box center [350, 156] width 125 height 23
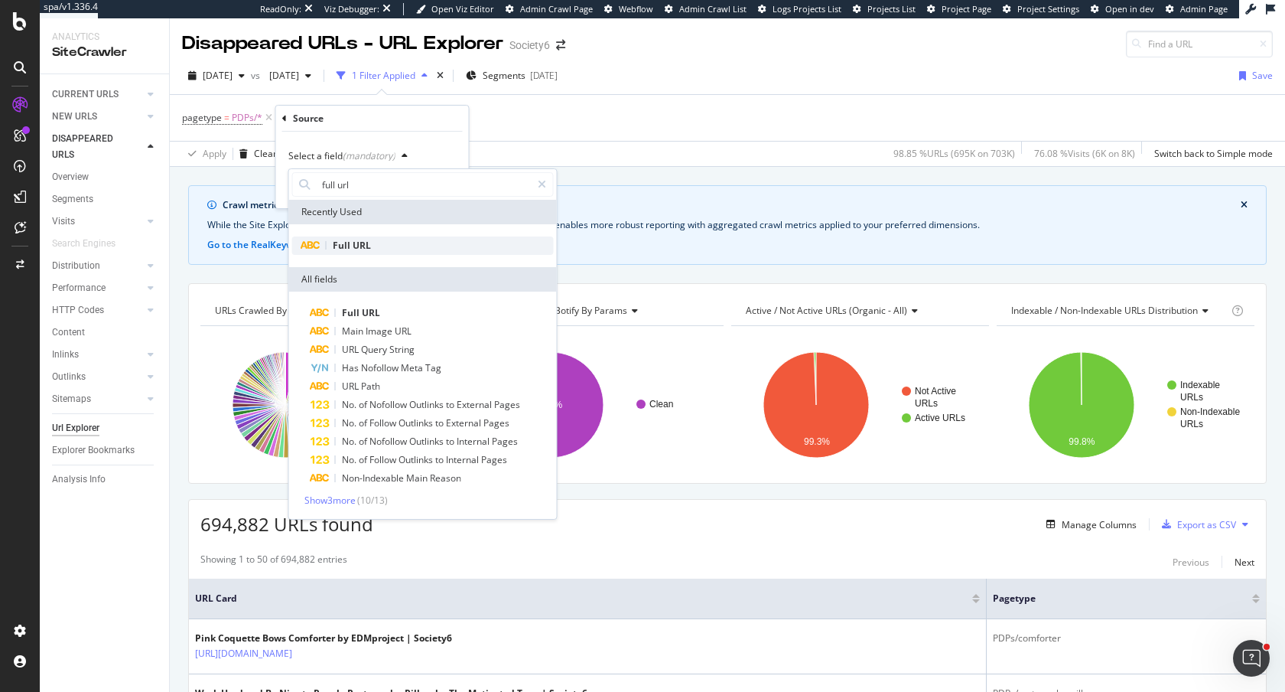
type input "full url"
click at [380, 243] on div "Full URL" at bounding box center [423, 245] width 262 height 18
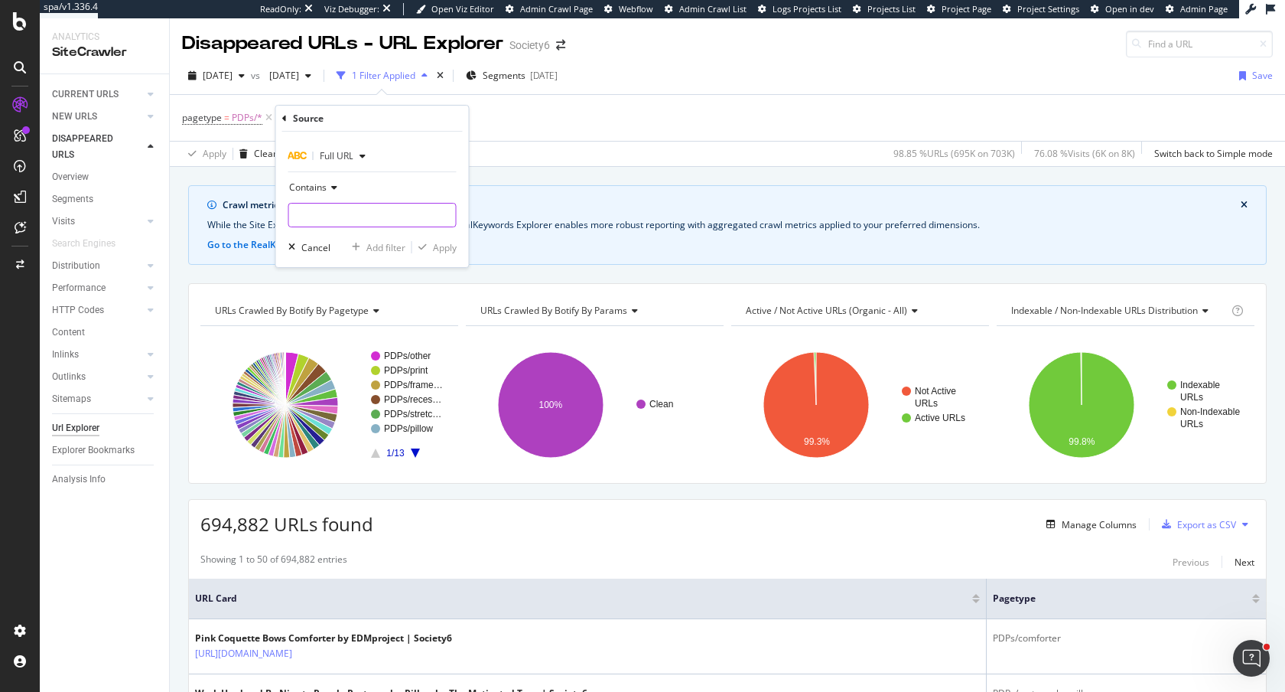
click at [352, 207] on input "text" at bounding box center [372, 215] width 167 height 24
type input "?page="
click at [425, 243] on icon "button" at bounding box center [423, 247] width 8 height 9
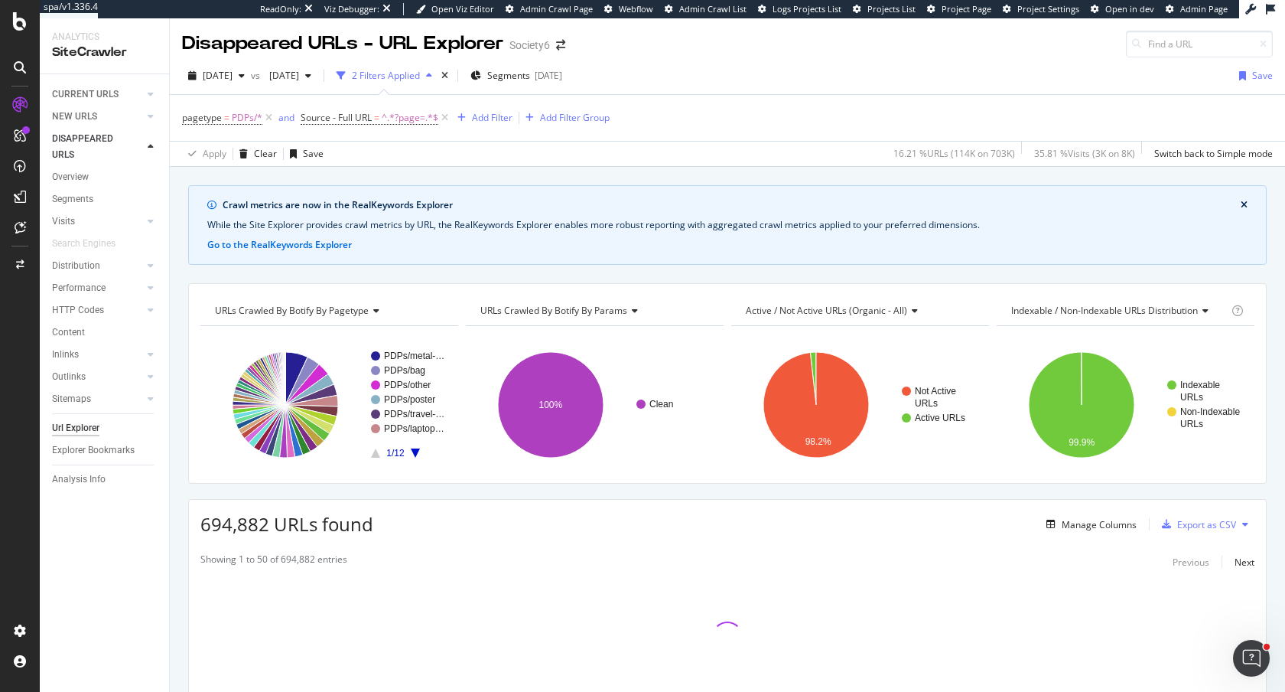
scroll to position [90, 0]
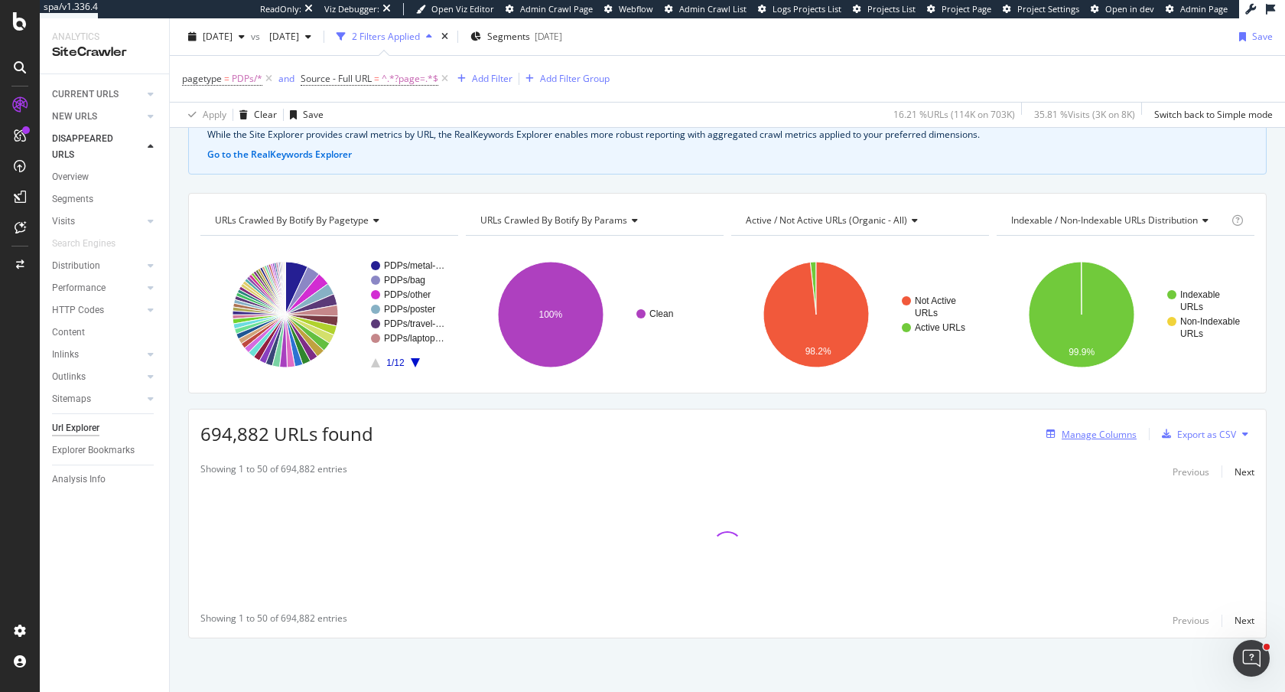
click at [1076, 431] on div "Manage Columns" at bounding box center [1099, 434] width 75 height 13
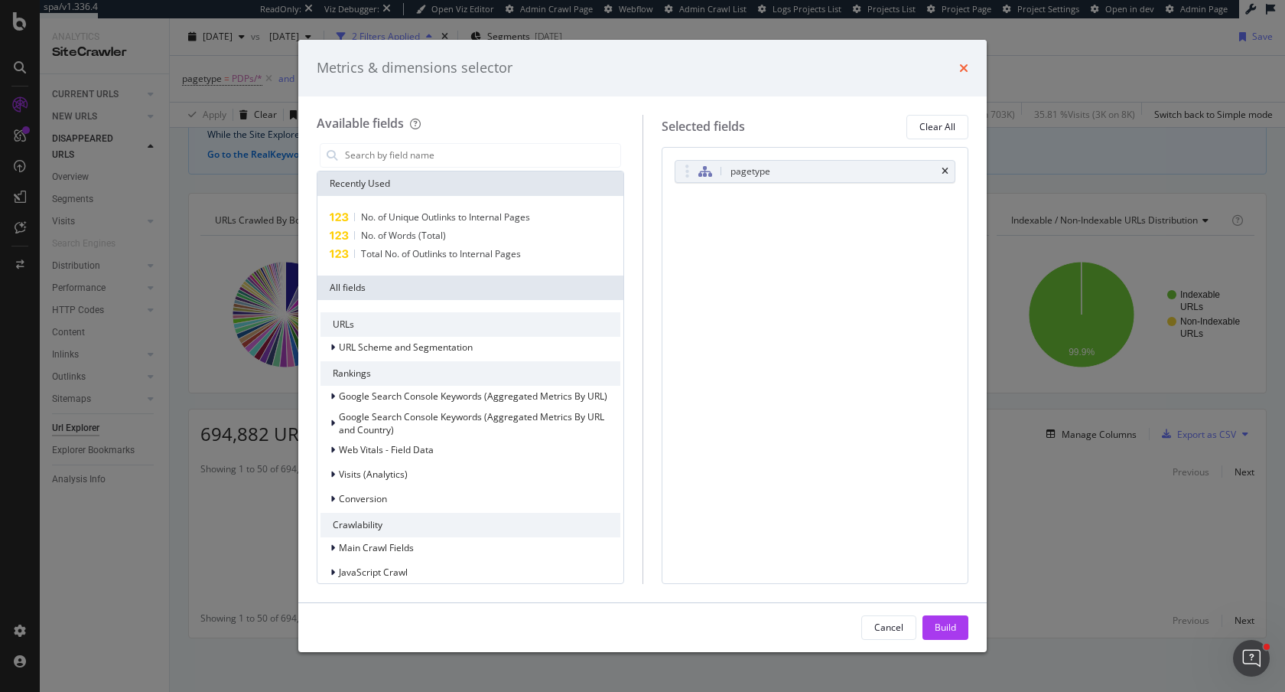
click at [963, 67] on icon "times" at bounding box center [963, 68] width 9 height 12
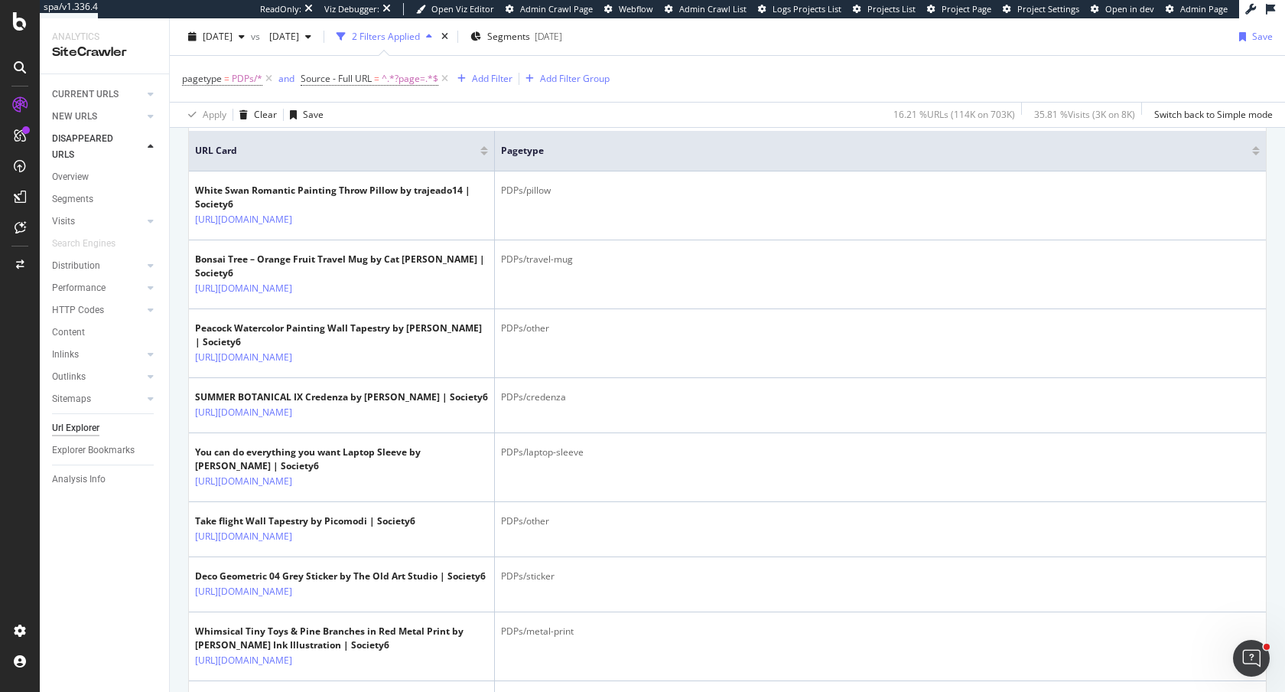
scroll to position [461, 0]
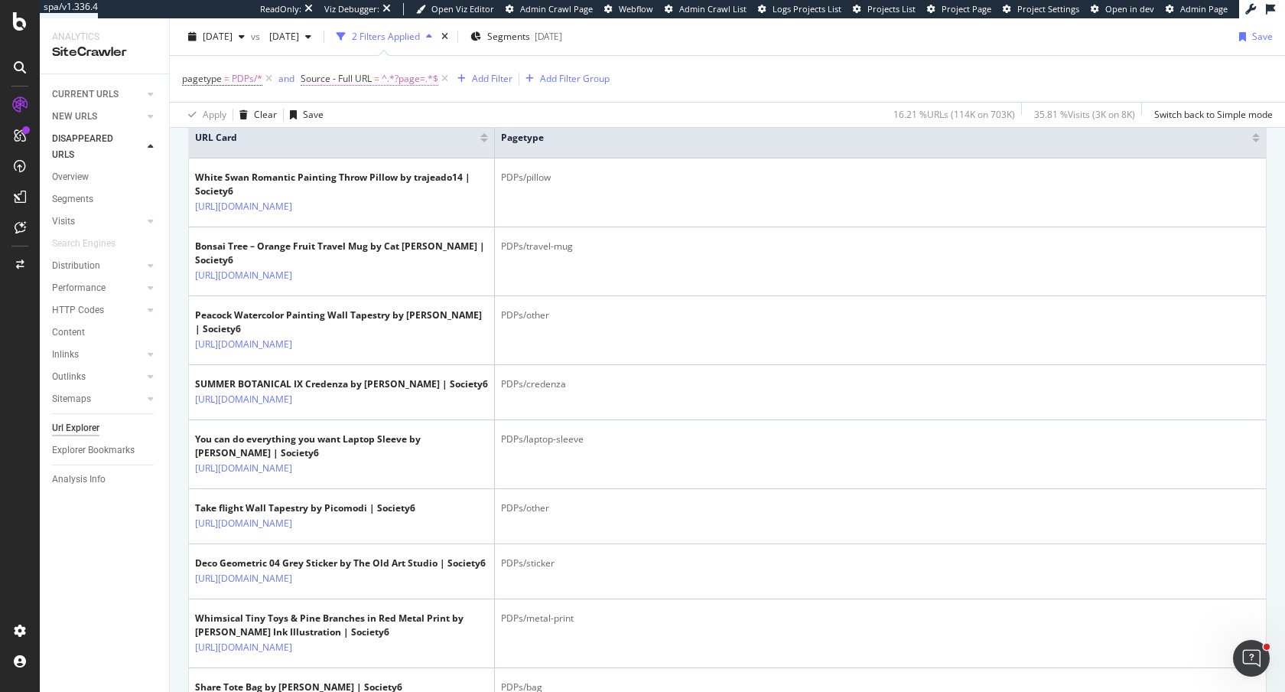
click at [383, 81] on span "^.*?page=.*$" at bounding box center [410, 78] width 57 height 21
click at [619, 120] on div "Apply Clear Save 16.21 % URLs ( 114K on 703K ) 35.81 % Visits ( 3K on 8K ) Swit…" at bounding box center [728, 114] width 1116 height 25
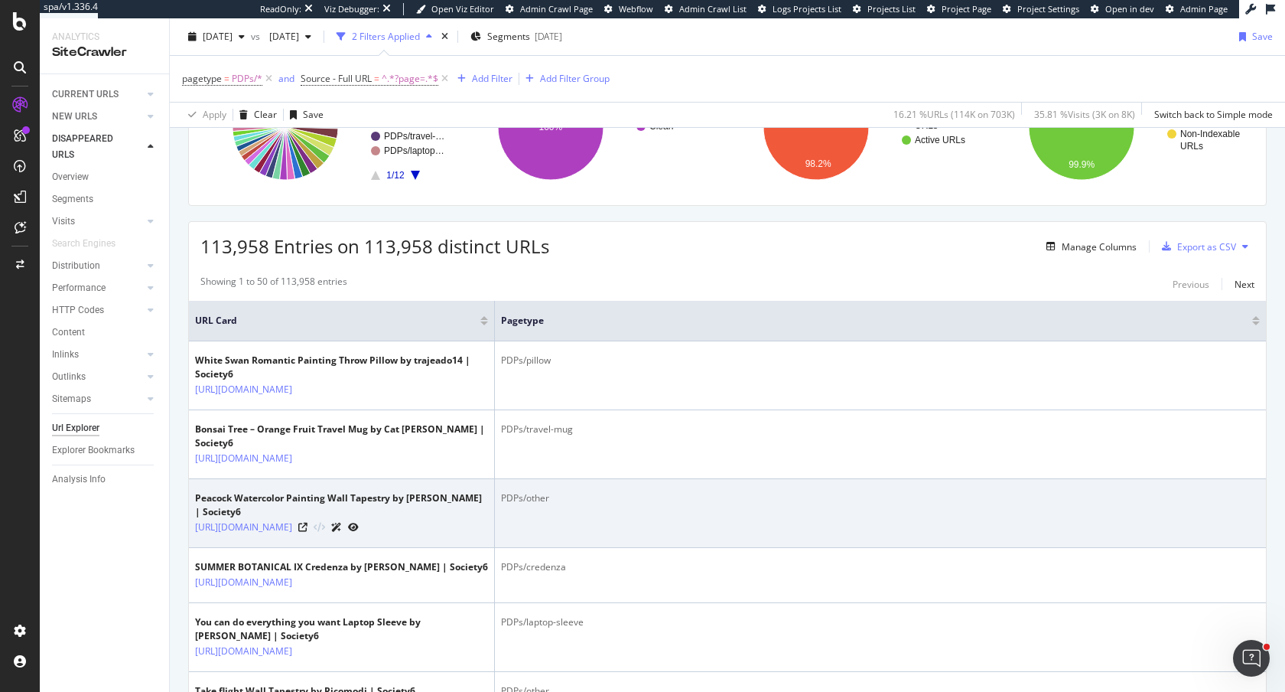
scroll to position [276, 0]
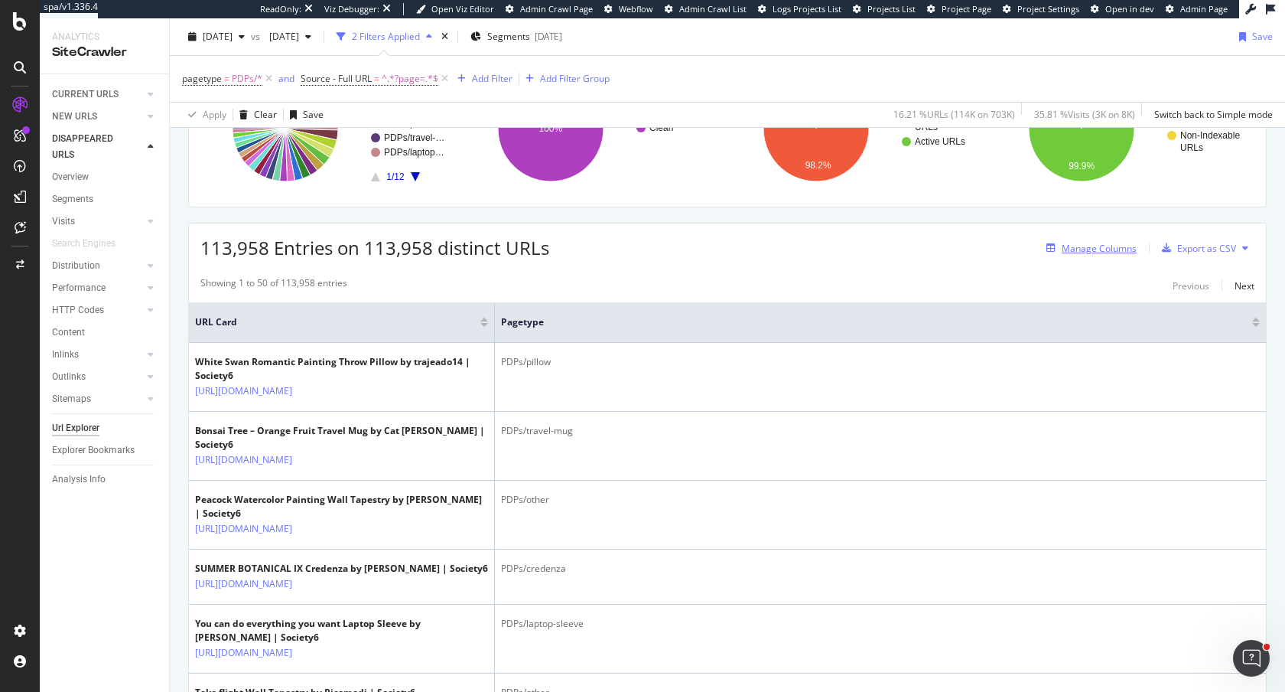
click at [1076, 252] on div "Manage Columns" at bounding box center [1099, 248] width 75 height 13
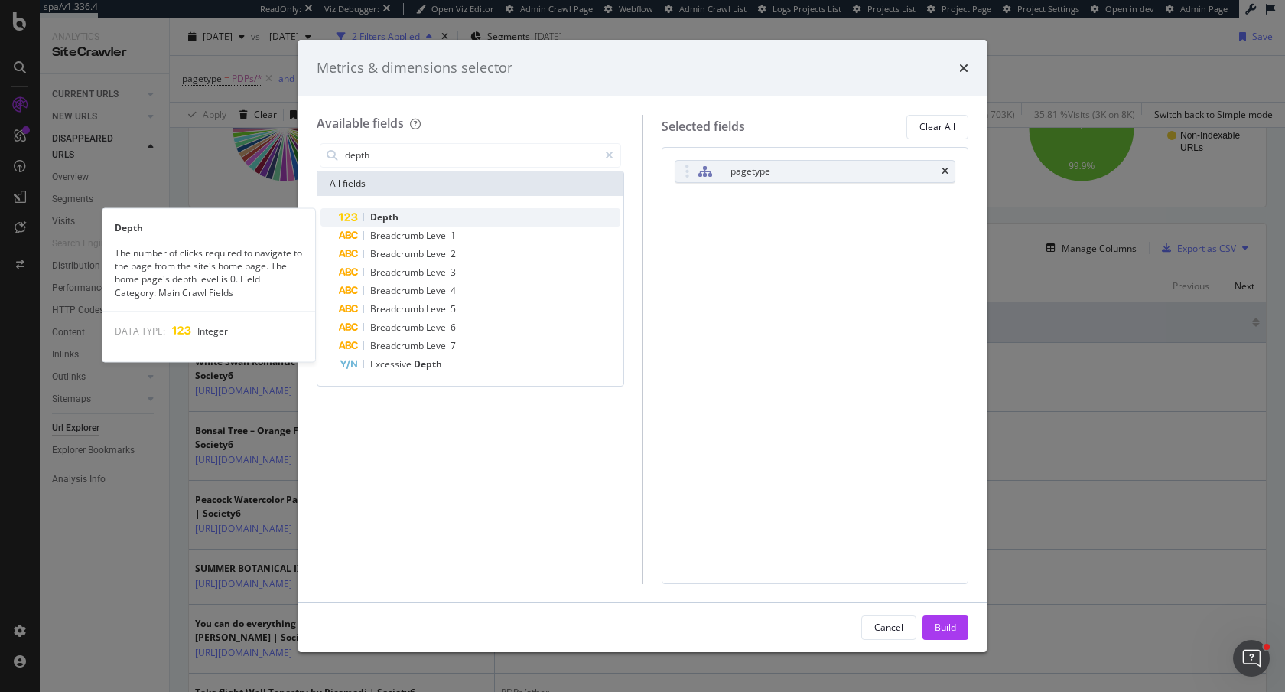
type input "depth"
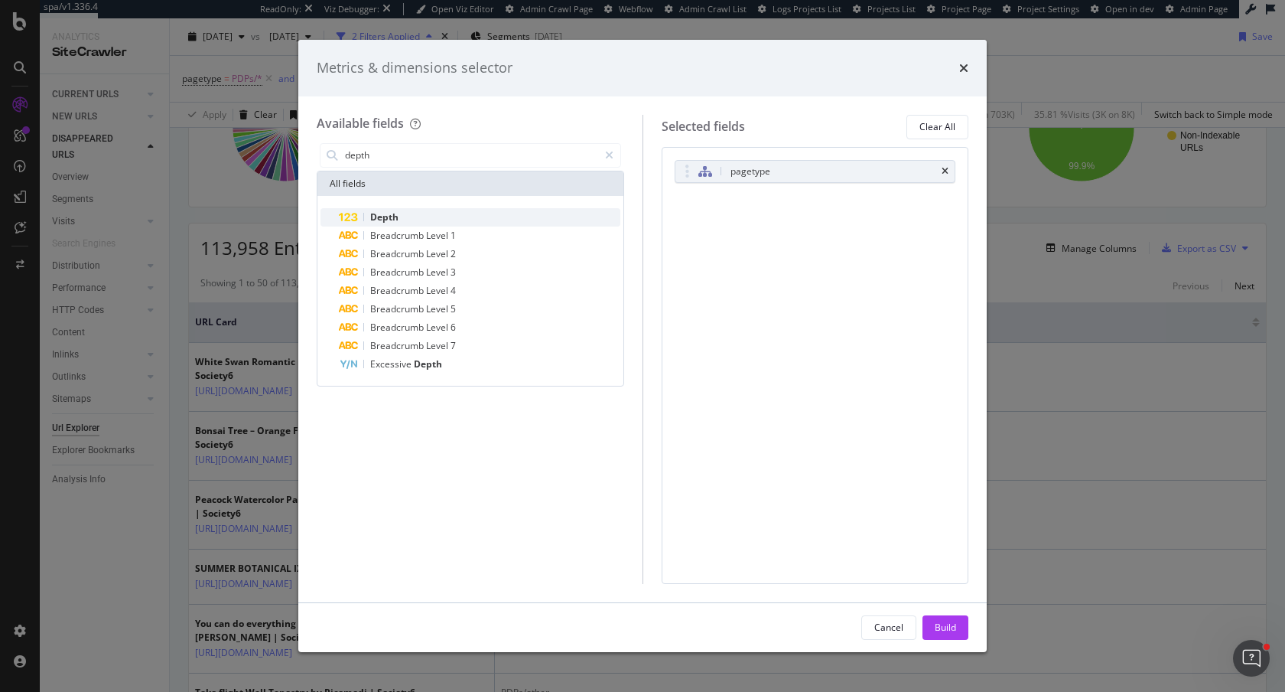
click at [417, 221] on div "Depth" at bounding box center [480, 217] width 282 height 18
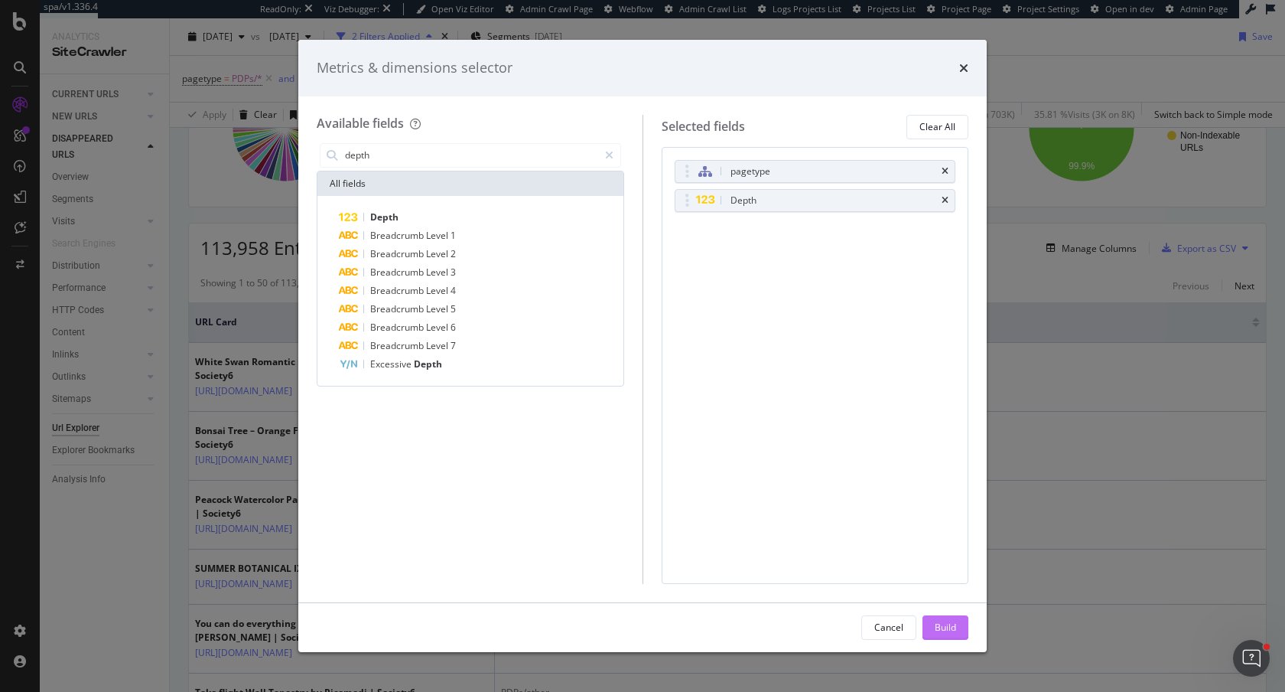
click at [944, 621] on div "Build" at bounding box center [945, 627] width 21 height 13
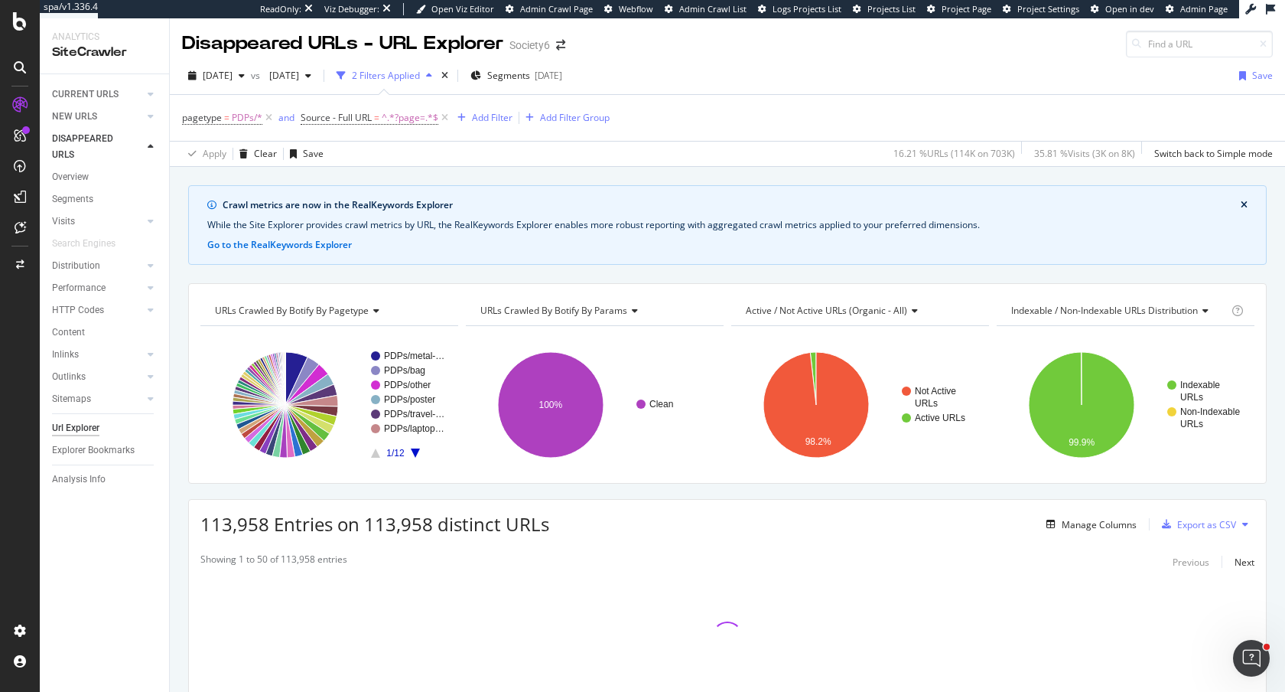
click at [555, 314] on span "URLs Crawled By Botify By params" at bounding box center [554, 310] width 147 height 13
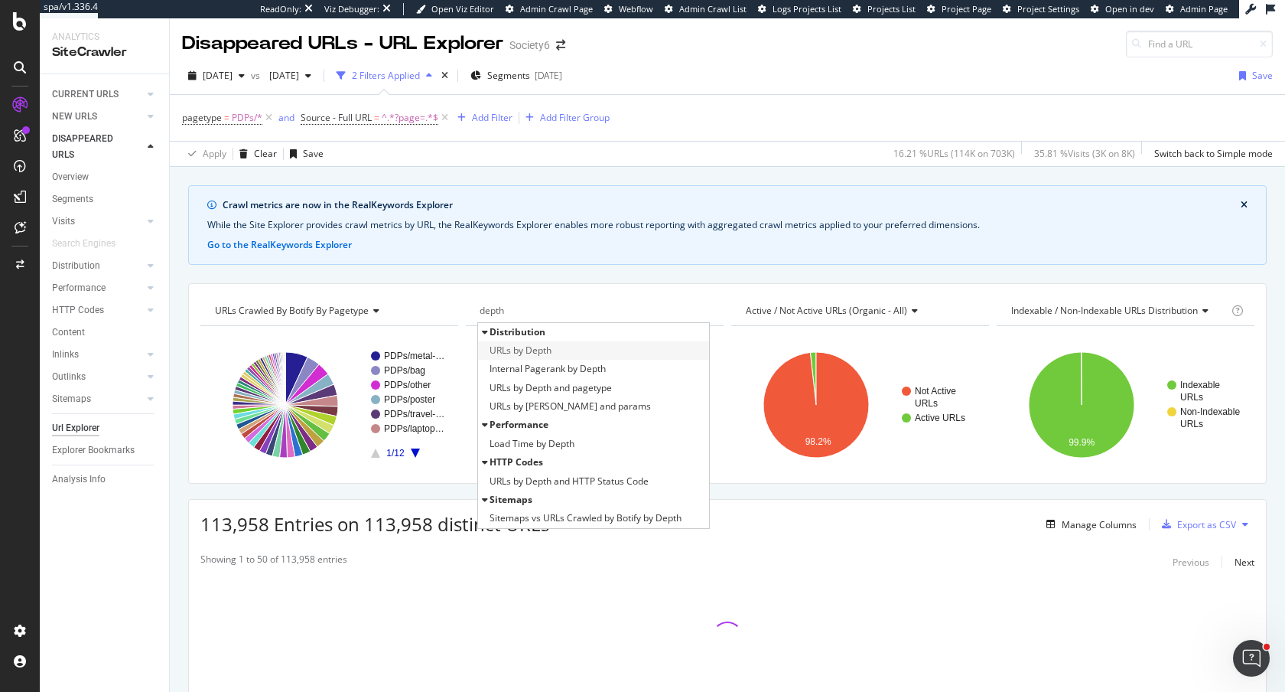
type input "depth"
click at [515, 347] on span "URLs by Depth" at bounding box center [521, 350] width 62 height 15
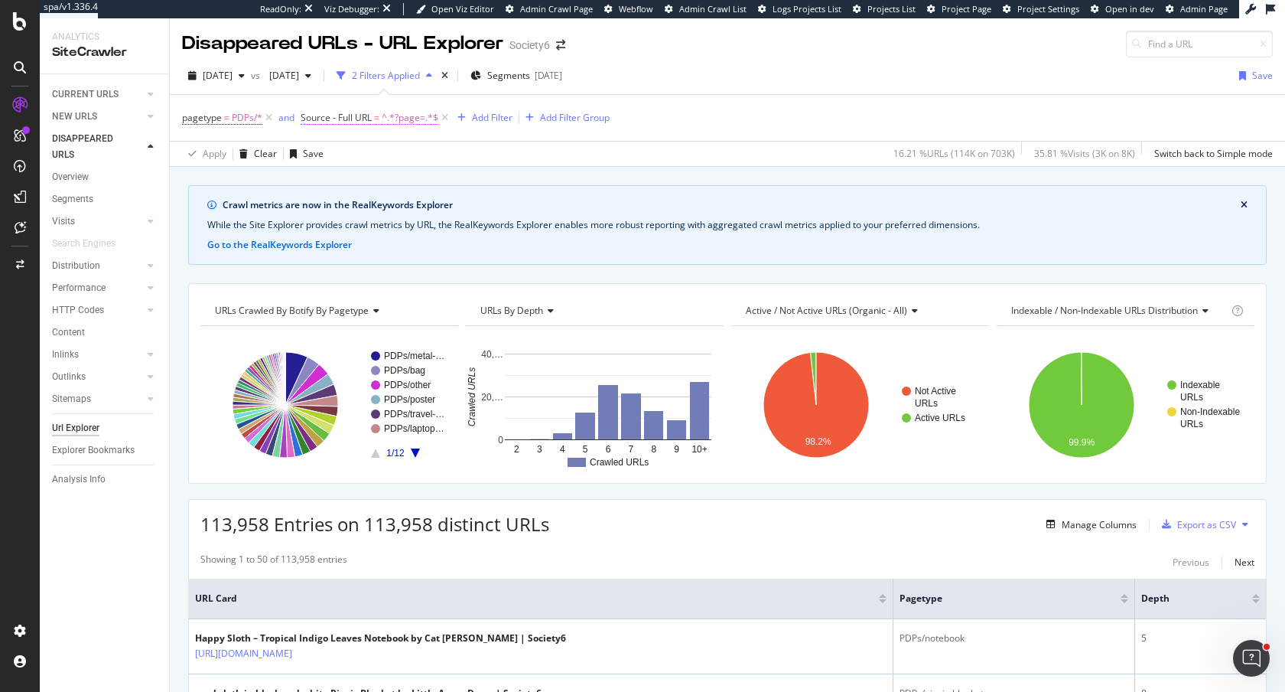
click at [370, 118] on span "Source - Full URL" at bounding box center [336, 117] width 71 height 13
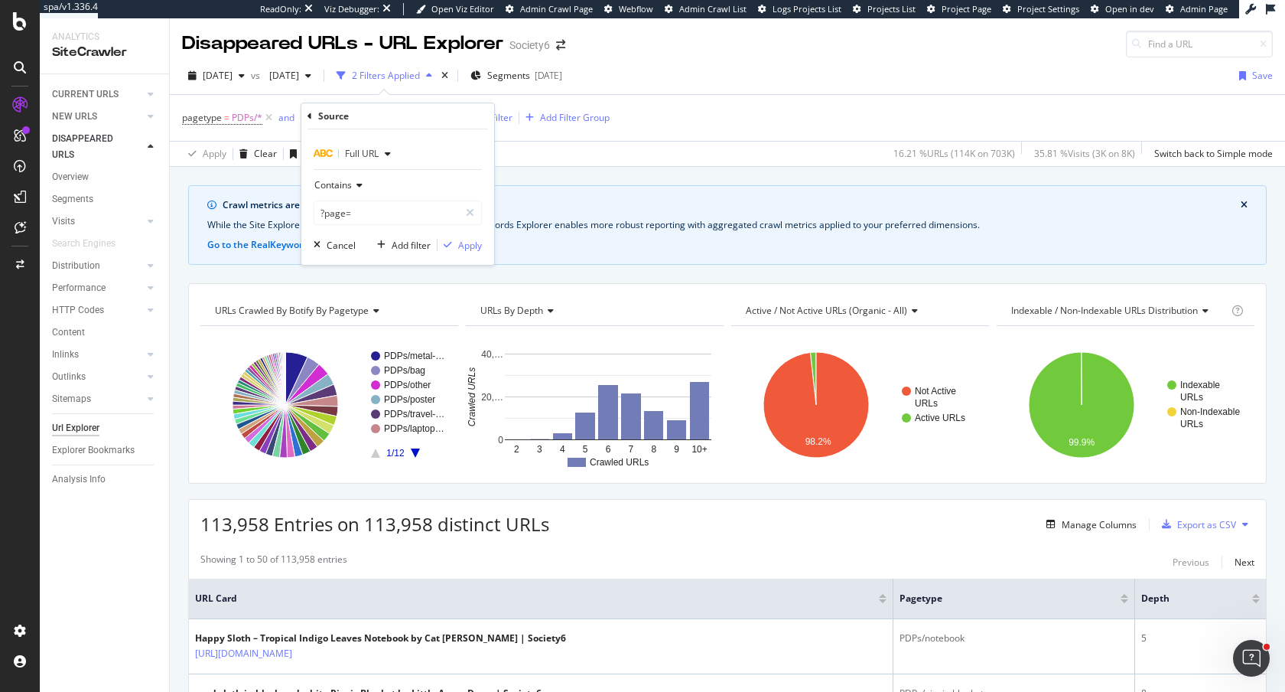
click at [331, 189] on span "Contains" at bounding box center [332, 184] width 37 height 13
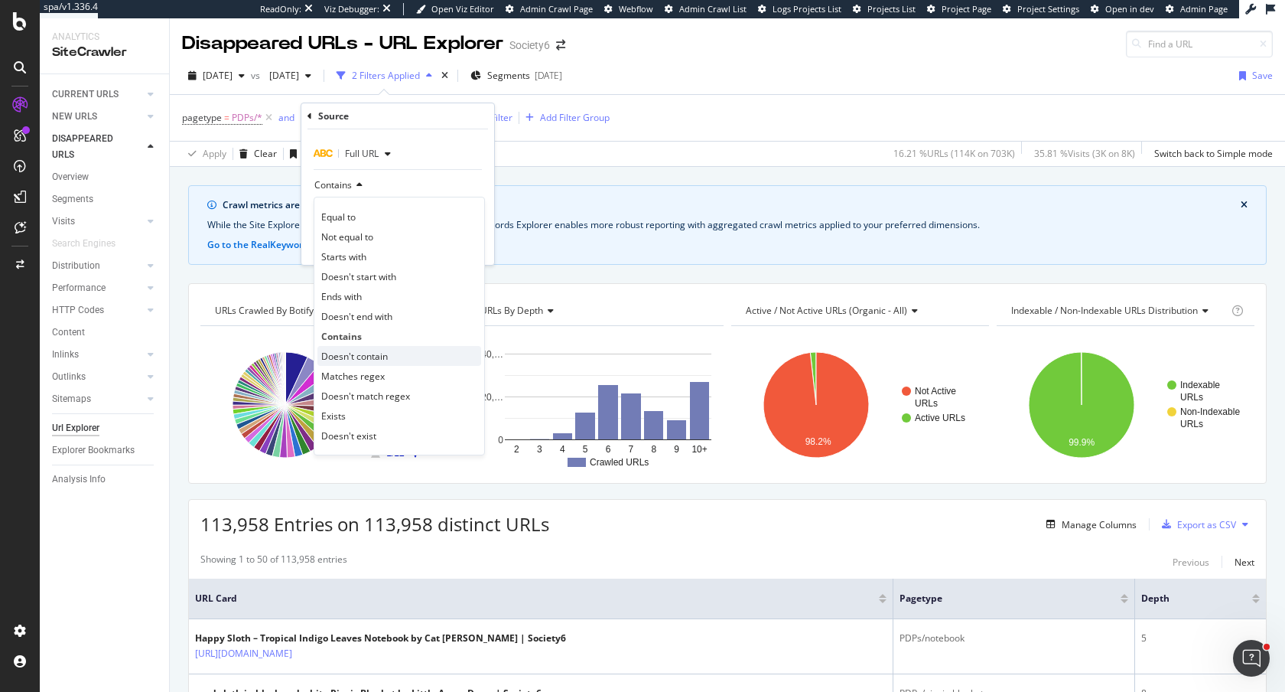
click at [359, 350] on span "Doesn't contain" at bounding box center [354, 356] width 67 height 13
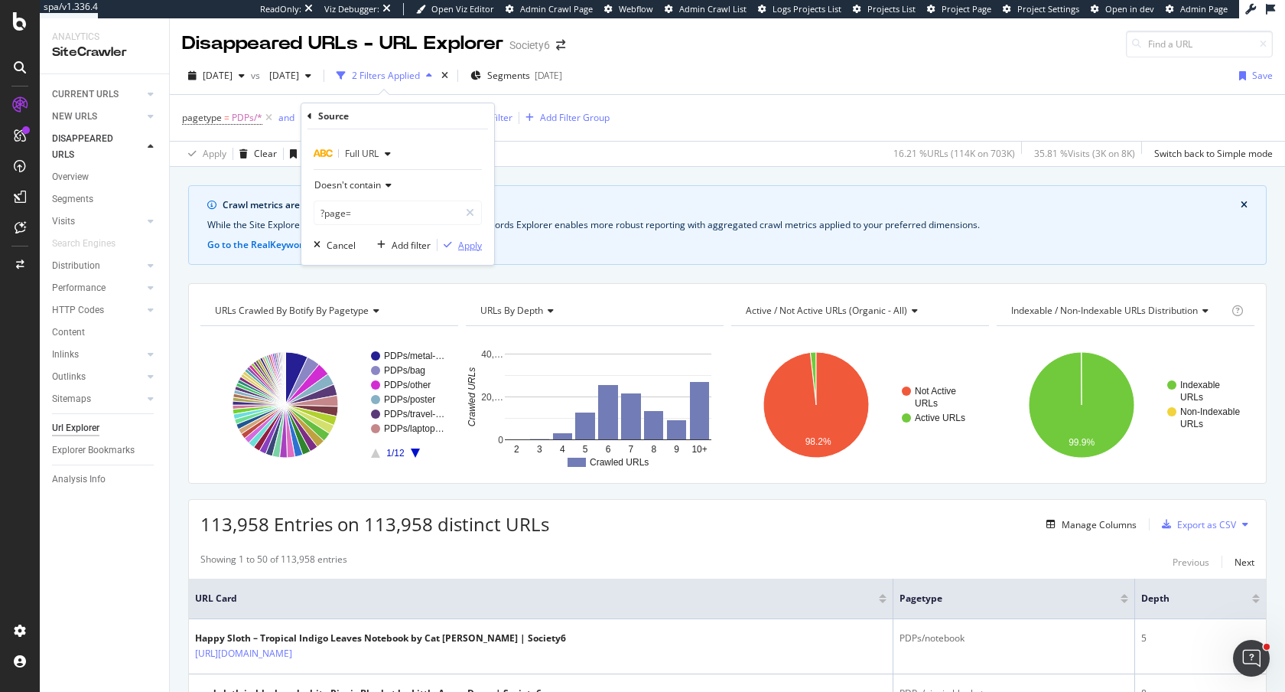
click at [460, 243] on div "Apply" at bounding box center [470, 245] width 24 height 13
